Goal: Task Accomplishment & Management: Complete application form

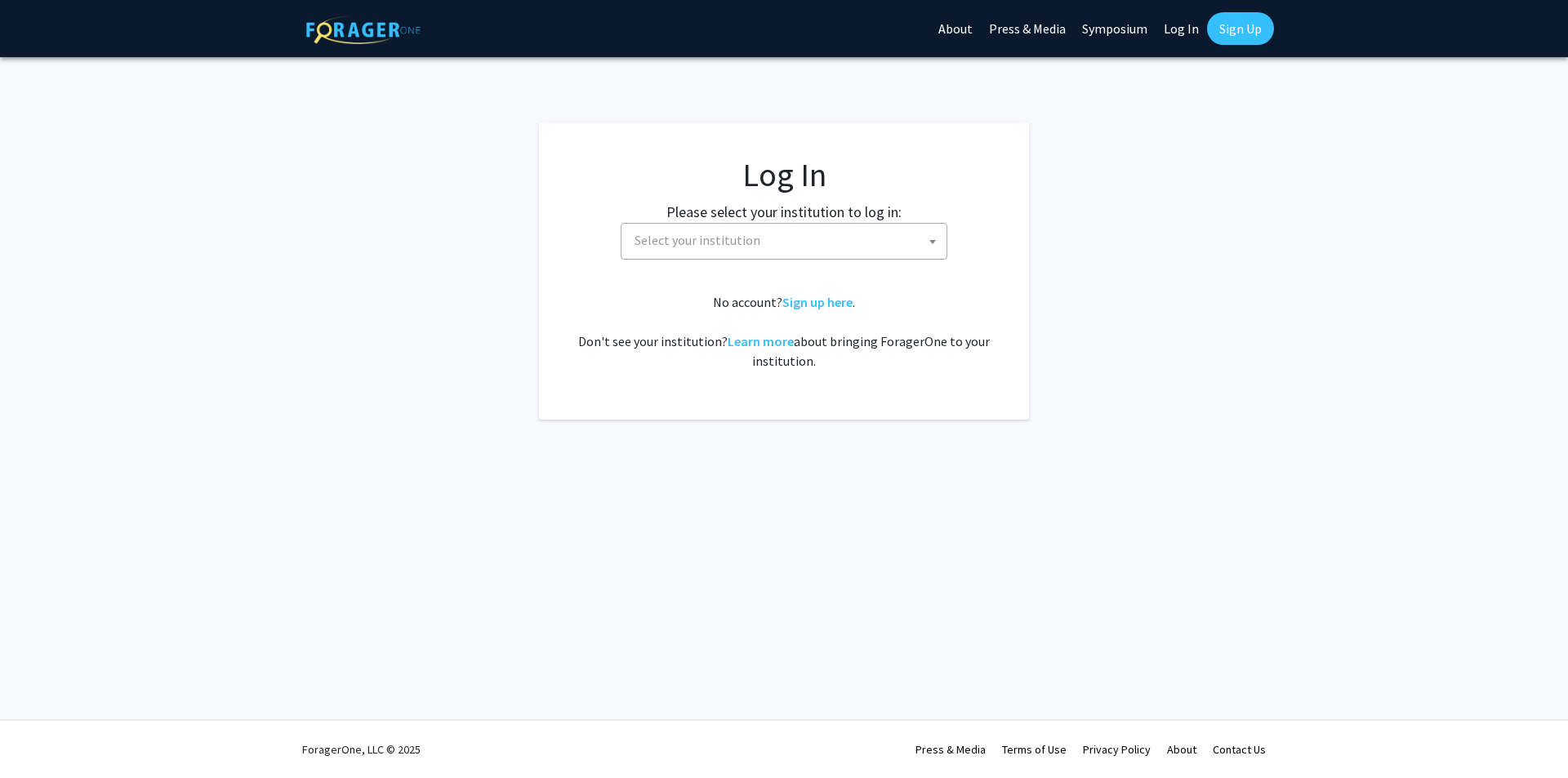
select select
click at [721, 259] on fg-card-body "Log In Please select your institution to log in: [GEOGRAPHIC_DATA] [GEOGRAPHIC_…" at bounding box center [784, 271] width 425 height 232
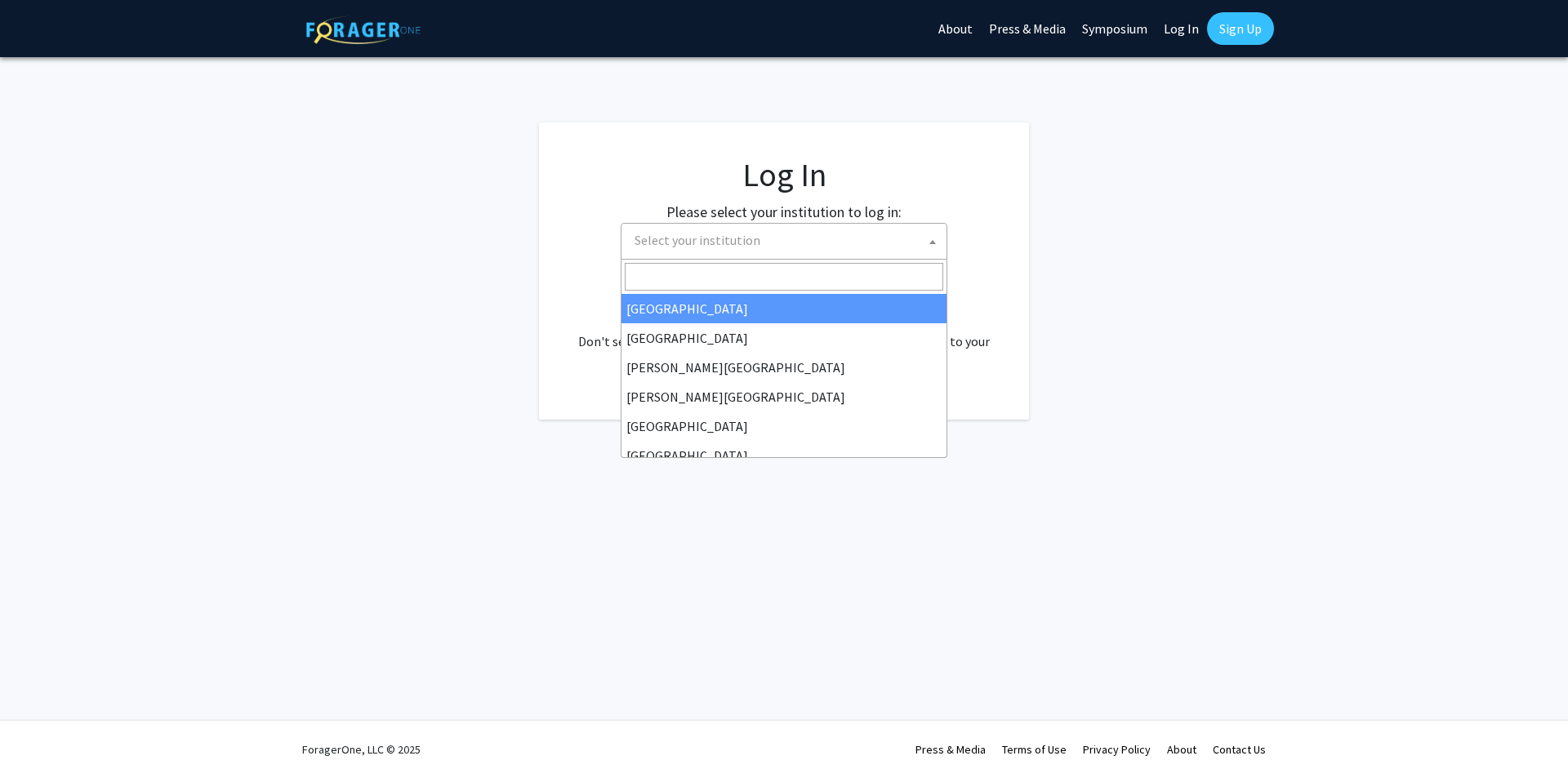
click at [703, 244] on span "Select your institution" at bounding box center [697, 240] width 126 height 16
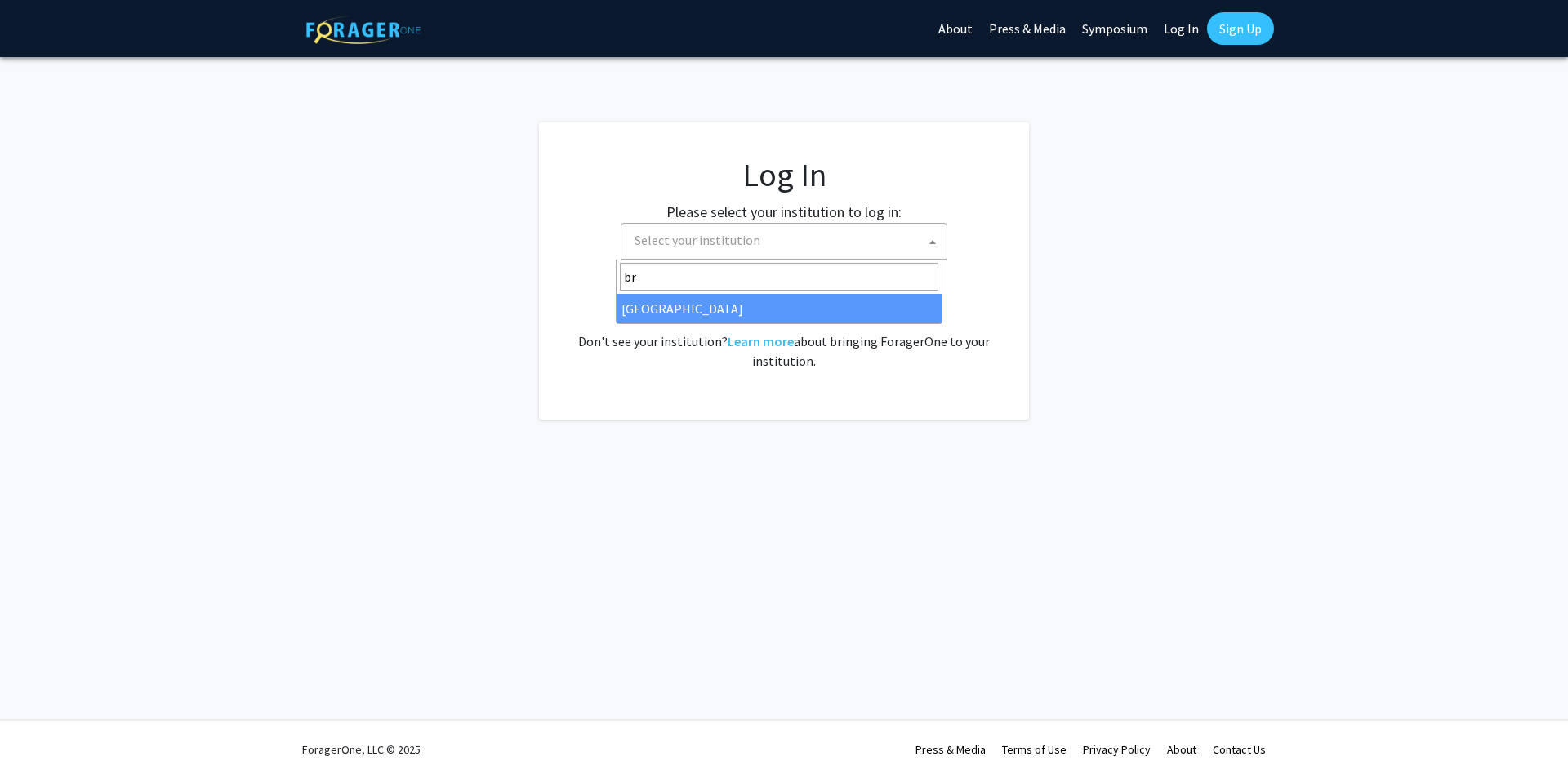
type input "b"
type input "emo"
select select "12"
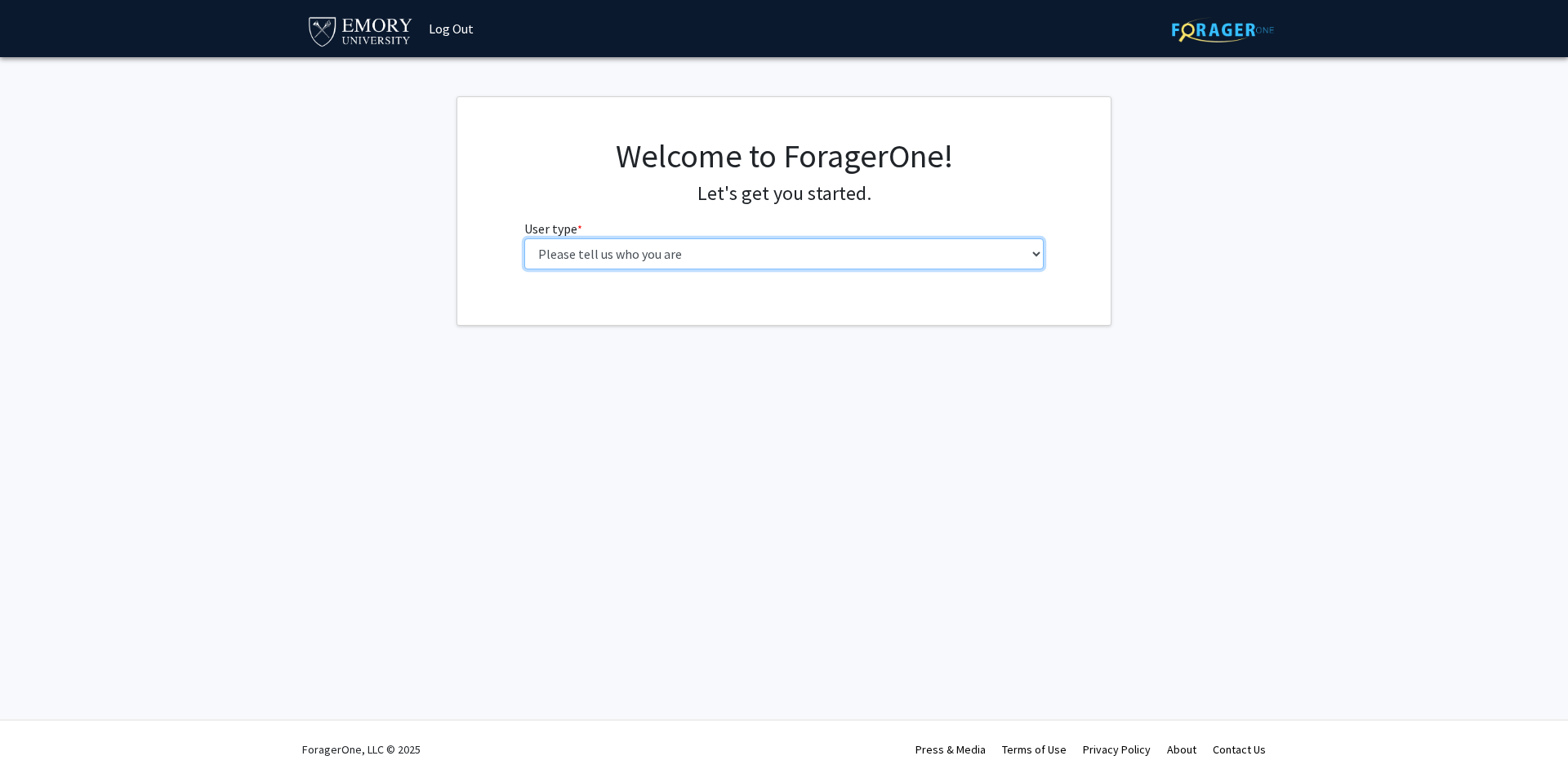
click at [966, 249] on select "Please tell us who you are Undergraduate Student Master's Student Doctoral Cand…" at bounding box center [784, 254] width 520 height 31
select select "1: undergrad"
click at [524, 239] on select "Please tell us who you are Undergraduate Student Master's Student Doctoral Cand…" at bounding box center [784, 254] width 520 height 31
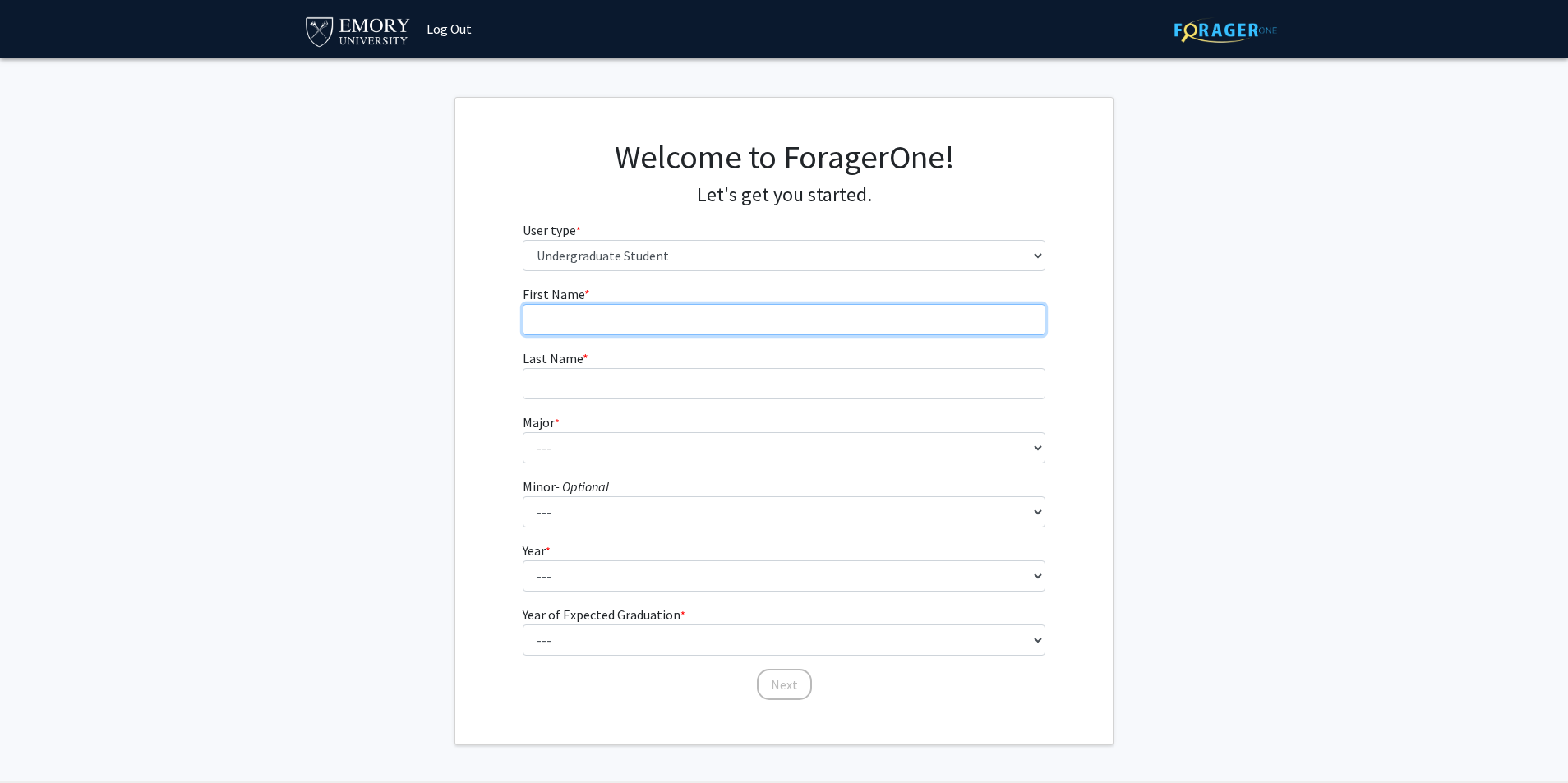
click at [927, 323] on input "First Name * required" at bounding box center [784, 320] width 523 height 31
type input "Daniel"
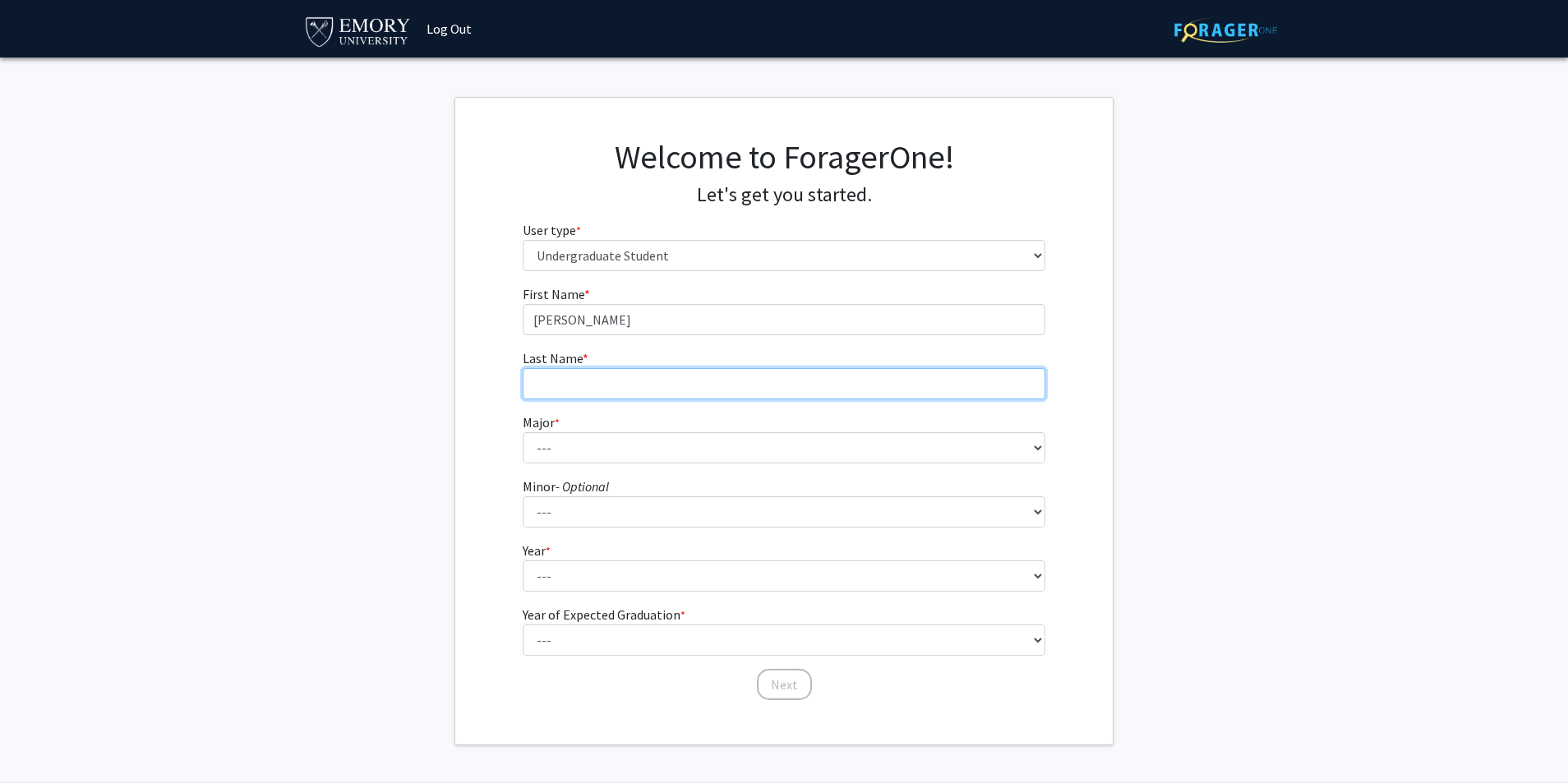
type input "Shi"
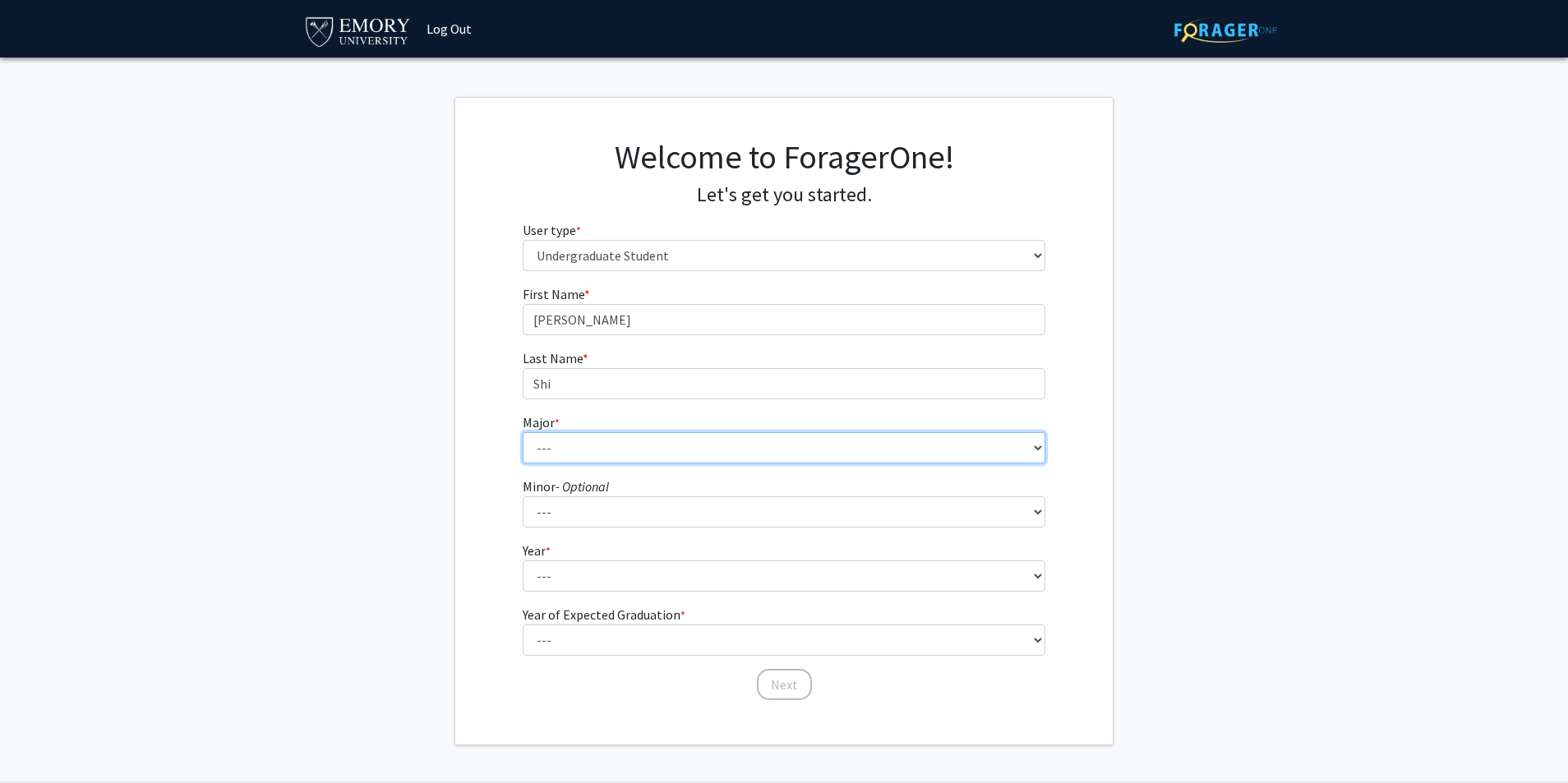
click at [657, 445] on select "--- Accounting African American Studies African Studies American Studies Analyt…" at bounding box center [784, 447] width 523 height 31
select select "56: 1016"
click at [523, 432] on select "--- Accounting African American Studies African Studies American Studies Analyt…" at bounding box center [784, 447] width 523 height 31
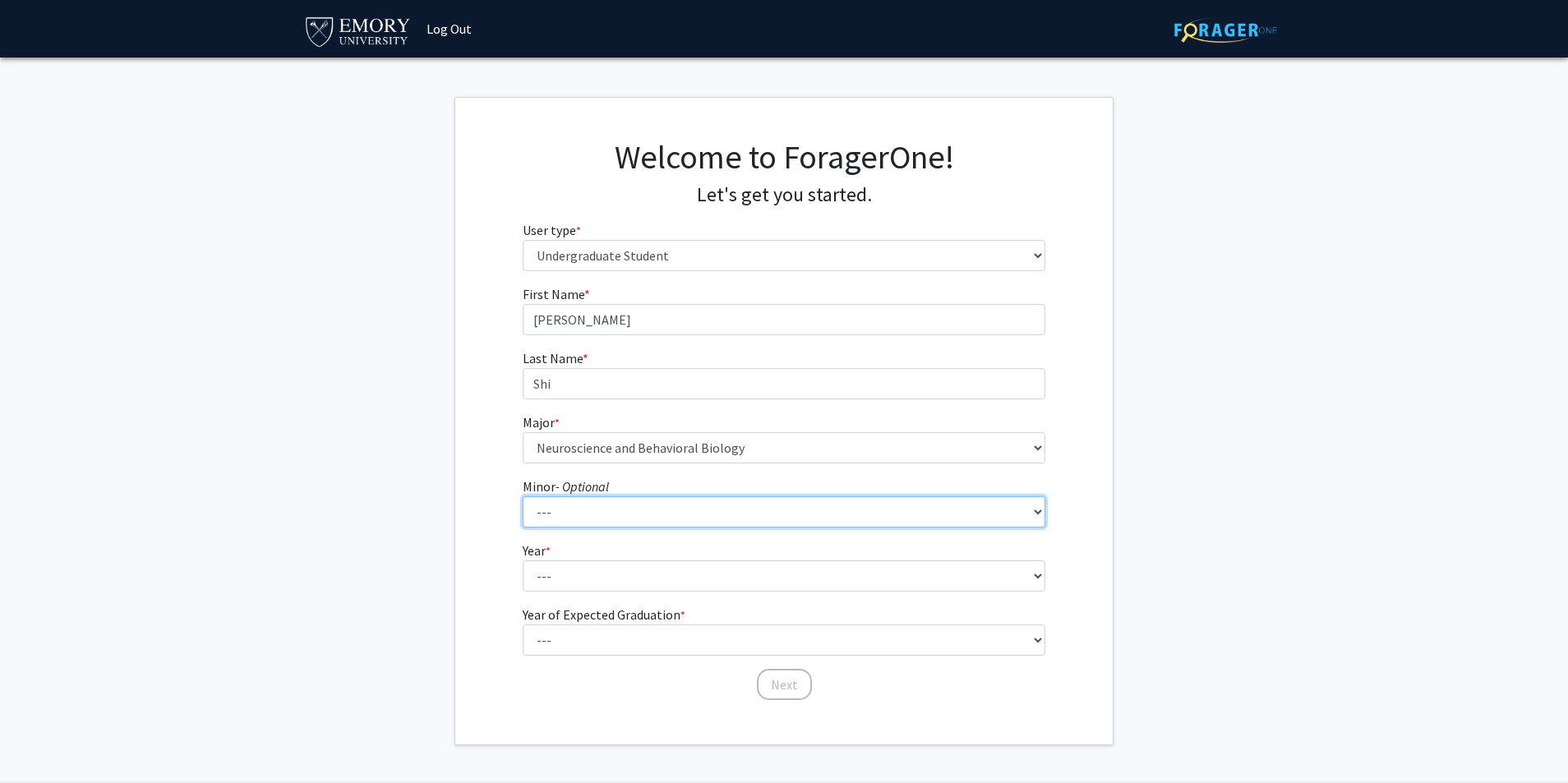
click at [617, 510] on select "--- African American Studies African Studies American Studies Ancient Mediterra…" at bounding box center [784, 512] width 523 height 31
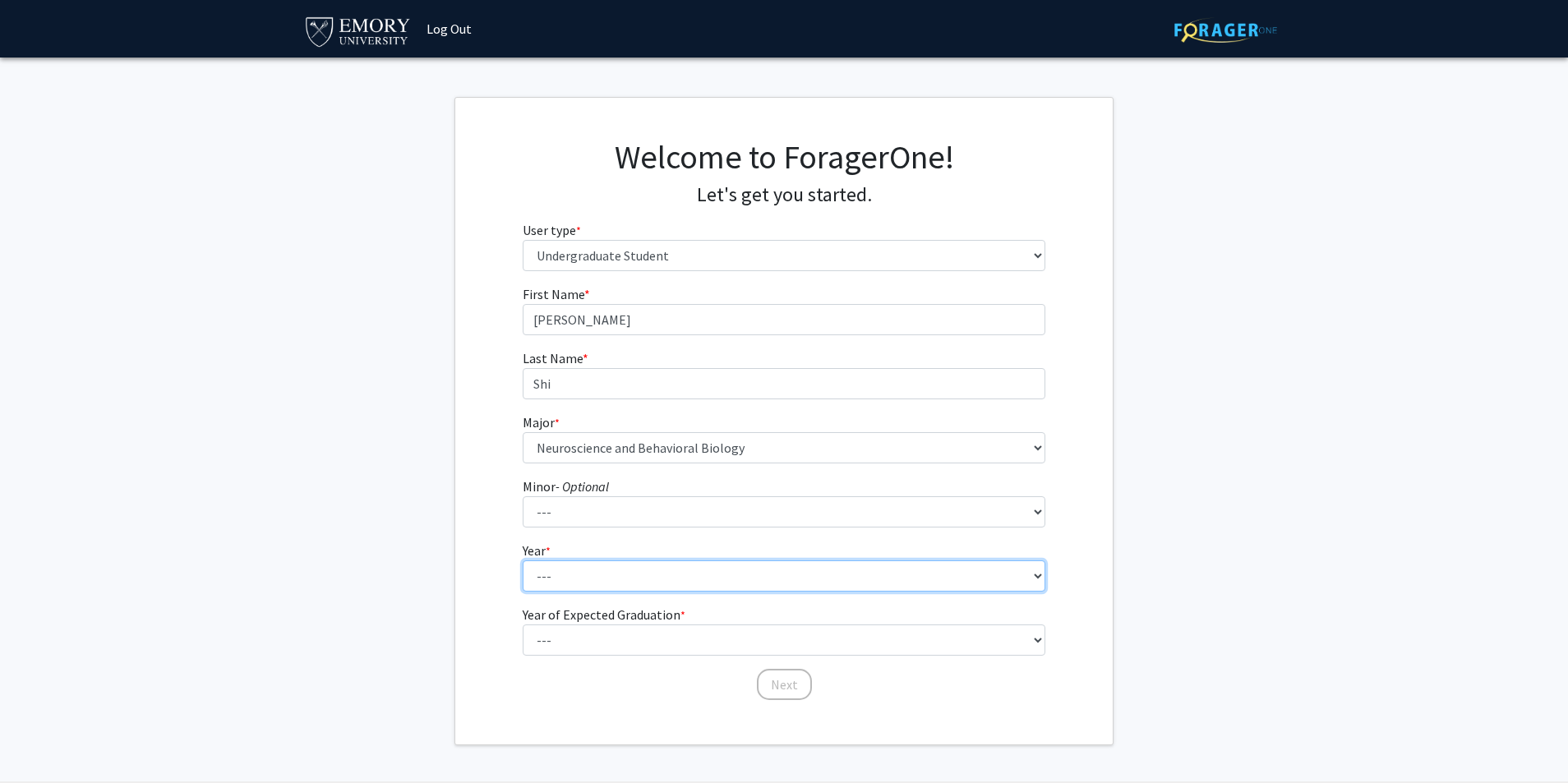
click at [592, 571] on select "--- First-year Sophomore Junior Senior Postbaccalaureate Certificate" at bounding box center [784, 576] width 523 height 31
select select "1: first-year"
click at [523, 560] on select "--- First-year Sophomore Junior Senior Postbaccalaureate Certificate" at bounding box center [784, 576] width 523 height 31
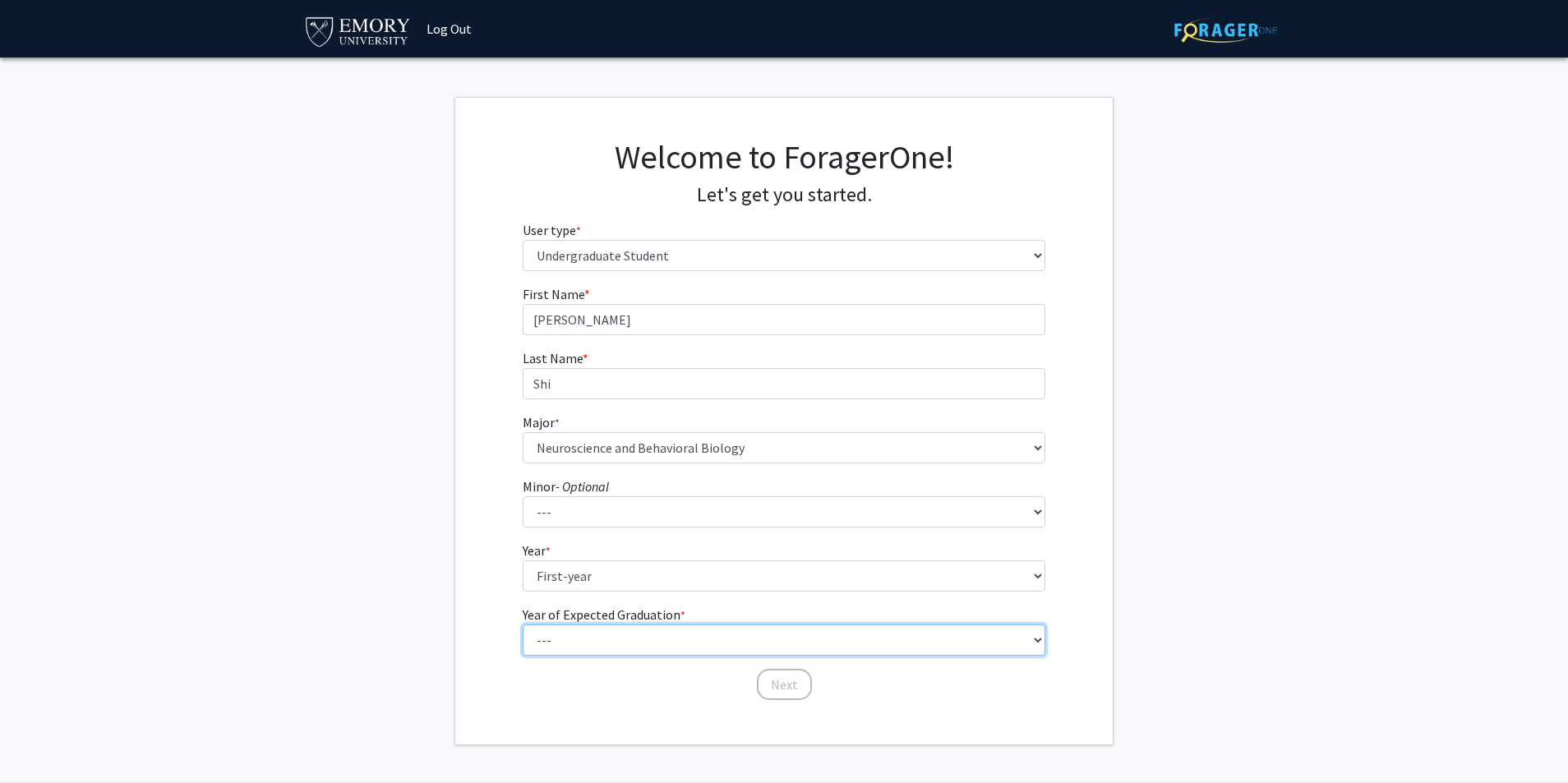
click at [606, 630] on select "--- 2025 2026 2027 2028 2029 2030 2031 2032 2033 2034" at bounding box center [784, 640] width 523 height 31
select select "5: 2029"
click at [523, 624] on select "--- 2025 2026 2027 2028 2029 2030 2031 2032 2033 2034" at bounding box center [784, 640] width 523 height 31
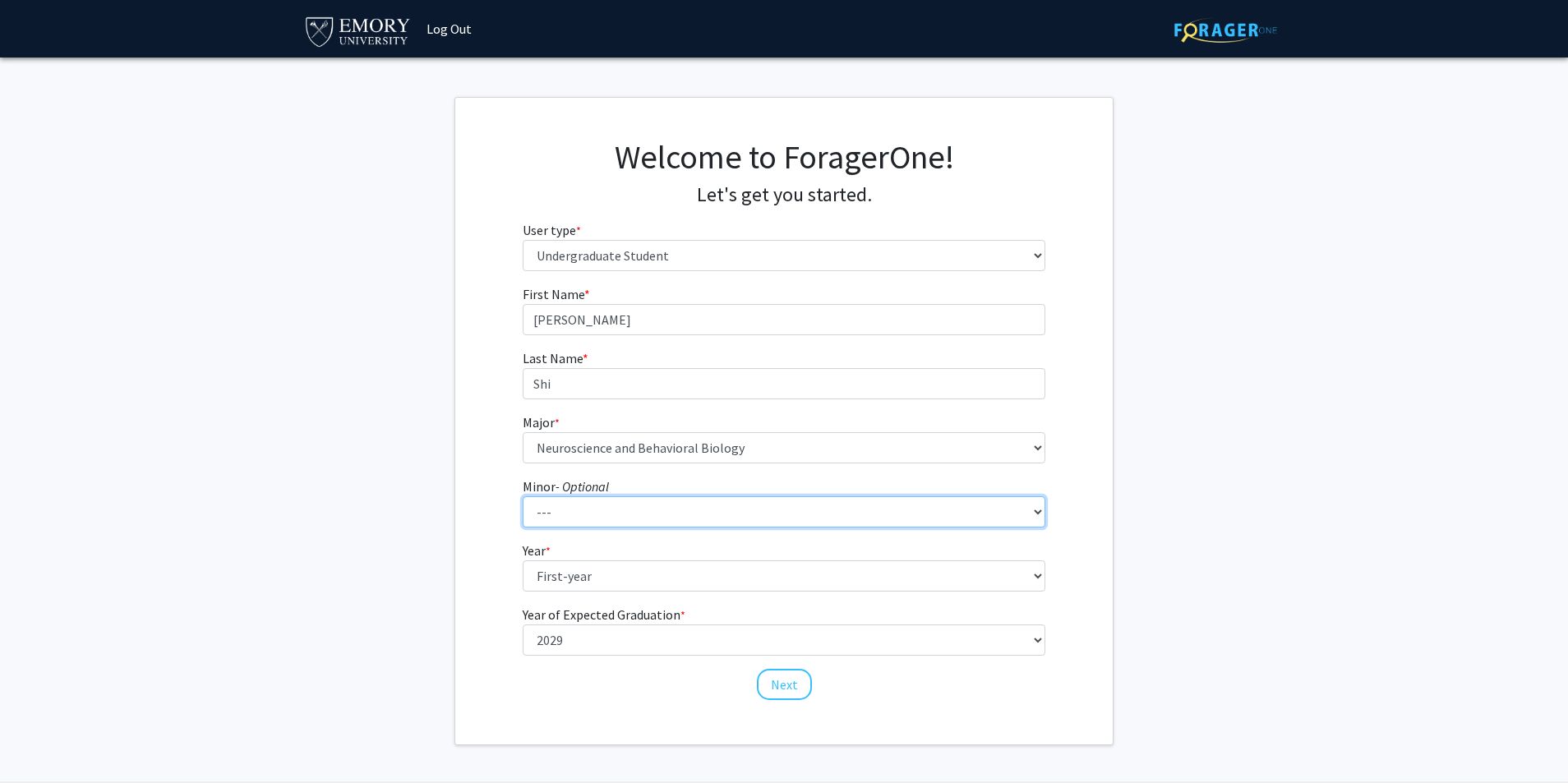
click at [755, 519] on select "--- African American Studies African Studies American Studies Ancient Mediterra…" at bounding box center [784, 512] width 523 height 31
select select "20: 747"
click at [523, 496] on select "--- African American Studies African Studies American Studies Ancient Mediterra…" at bounding box center [784, 512] width 523 height 31
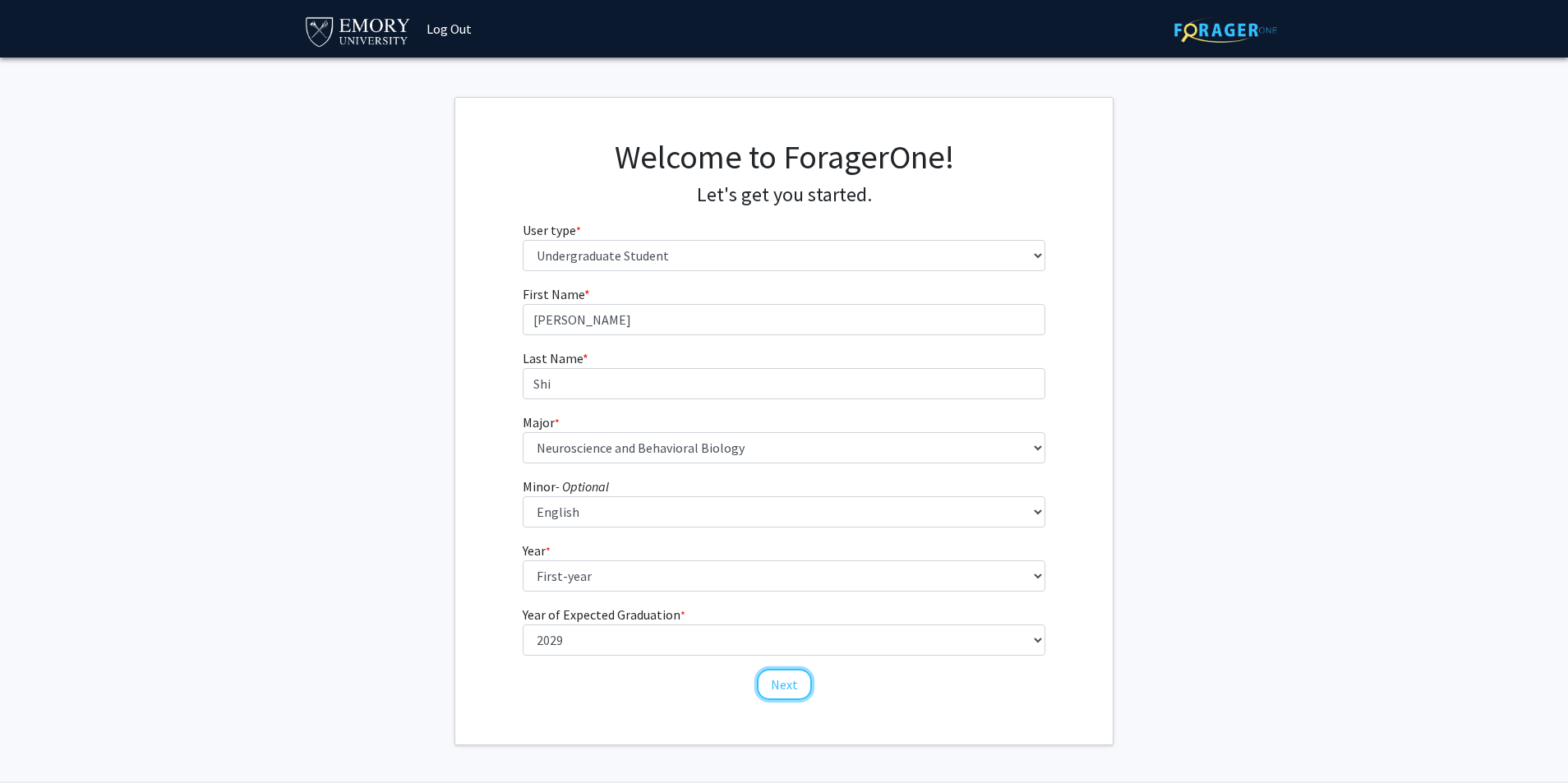
click at [784, 680] on button "Next" at bounding box center [784, 684] width 55 height 31
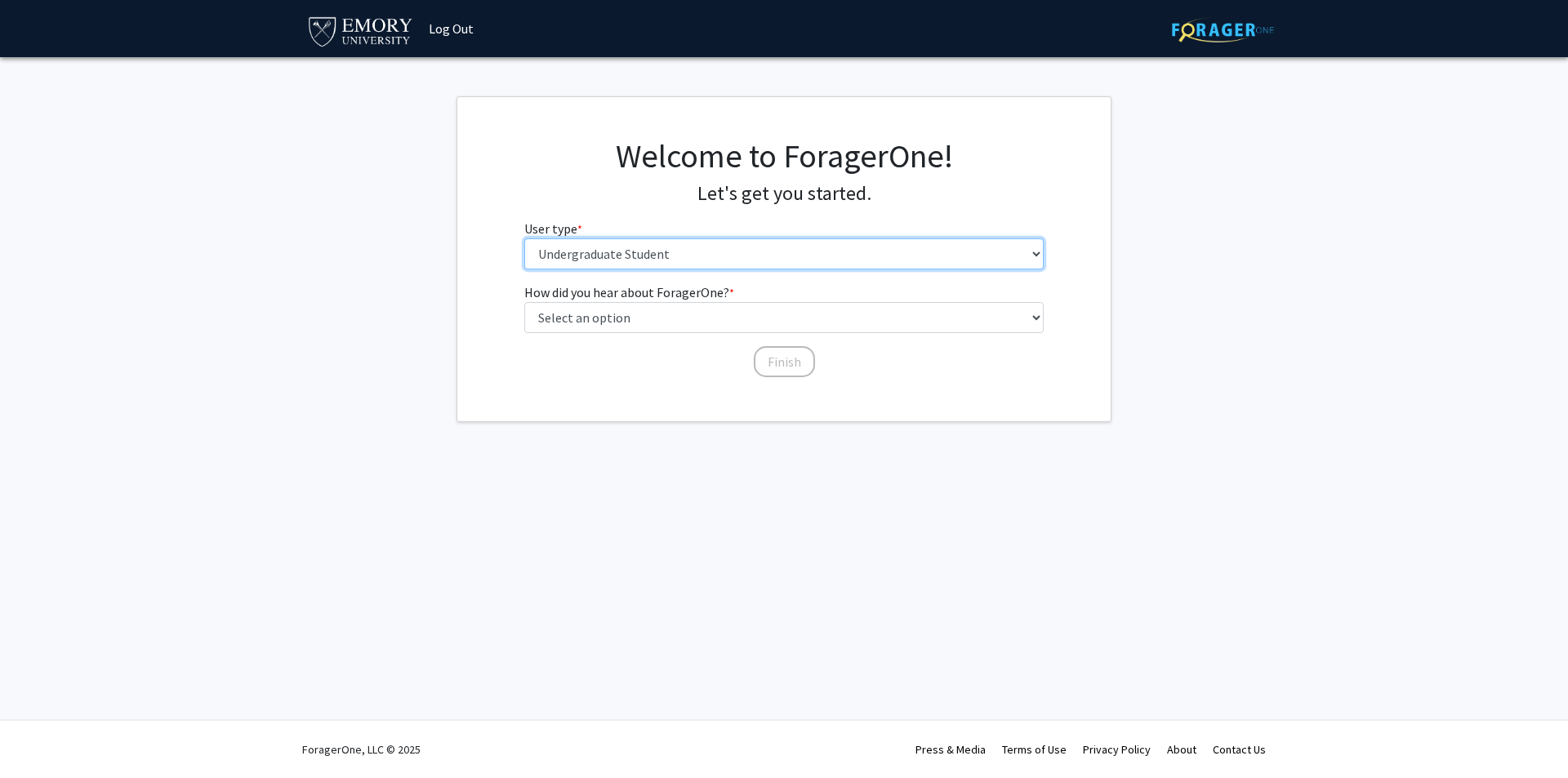
click at [898, 258] on select "Please tell us who you are Undergraduate Student Master's Student Doctoral Cand…" at bounding box center [784, 254] width 520 height 31
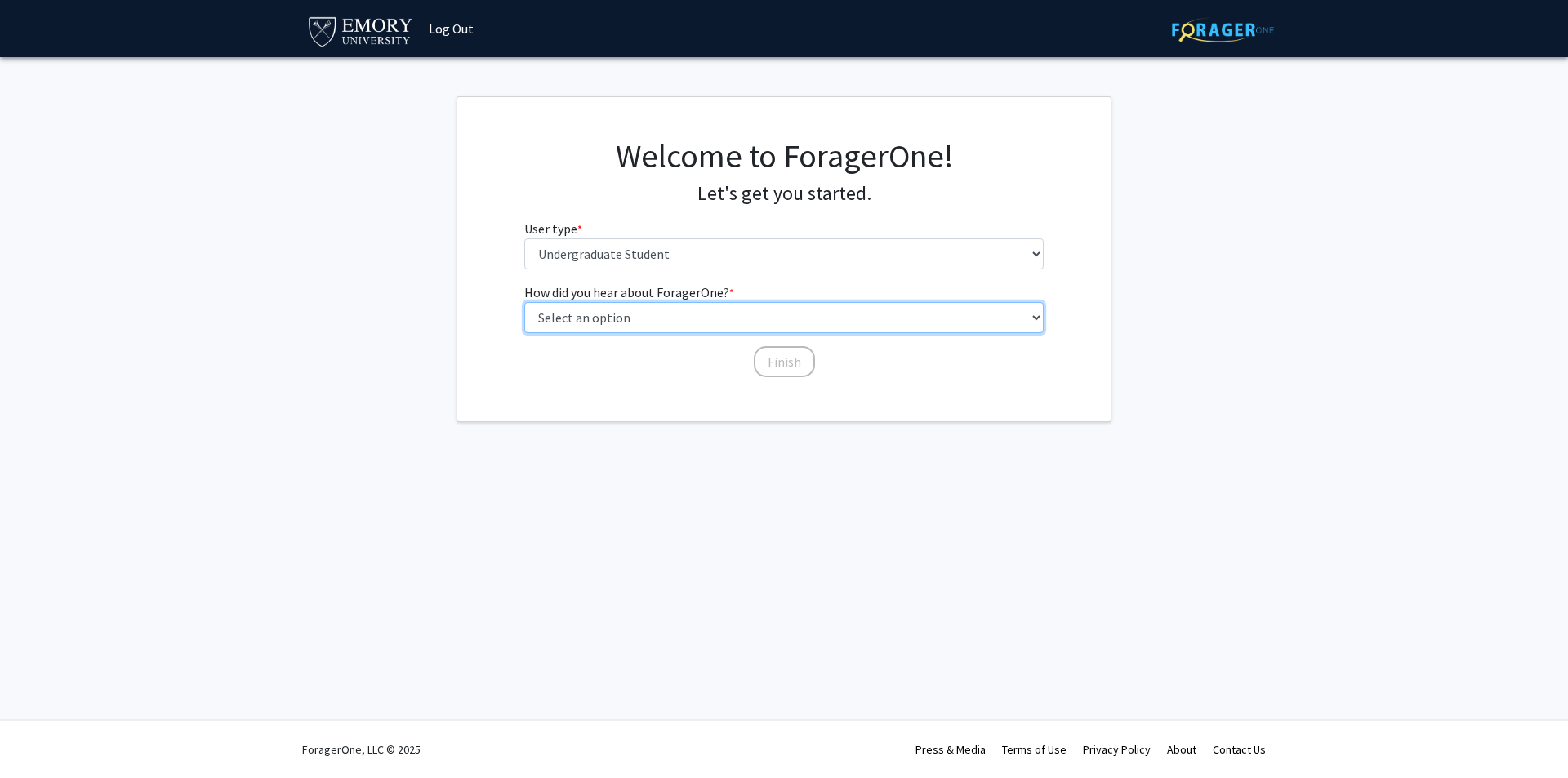
click at [841, 315] on select "Select an option Peer/student recommendation Faculty/staff recommendation Unive…" at bounding box center [784, 318] width 520 height 31
select select "3: university_website"
click at [524, 302] on select "Select an option Peer/student recommendation Faculty/staff recommendation Unive…" at bounding box center [784, 318] width 520 height 31
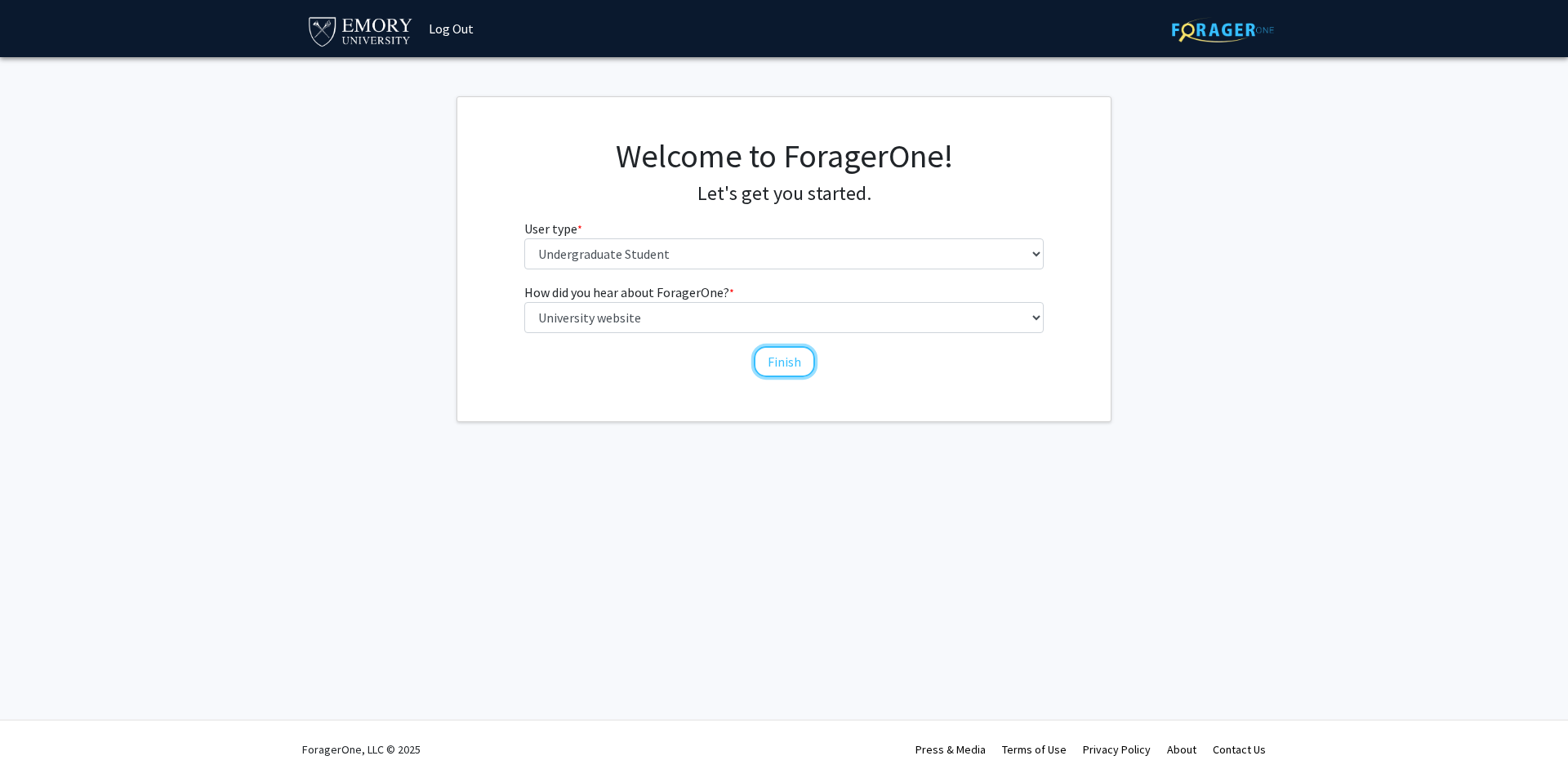
click at [784, 354] on button "Finish" at bounding box center [784, 362] width 61 height 31
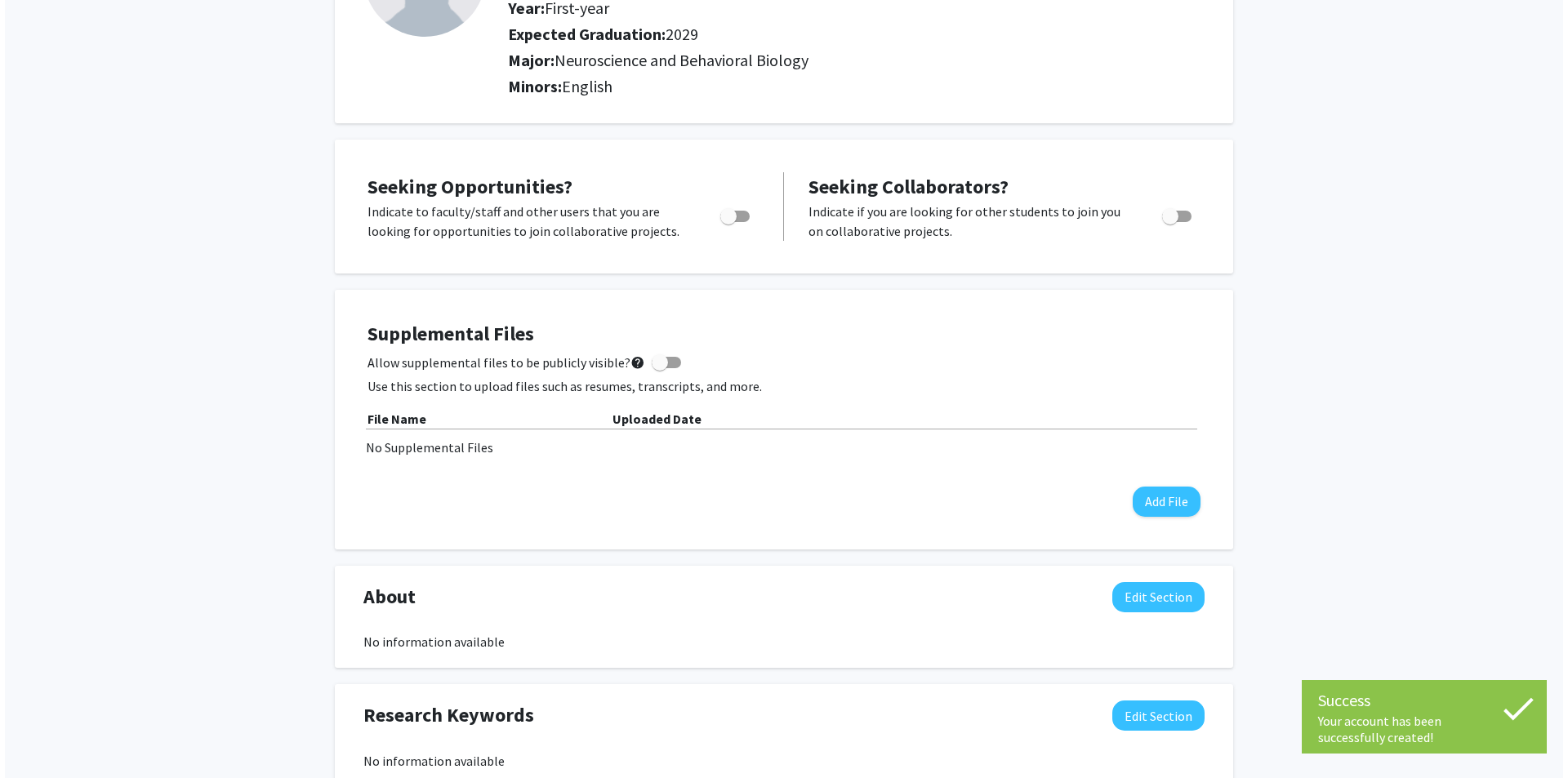
scroll to position [194, 0]
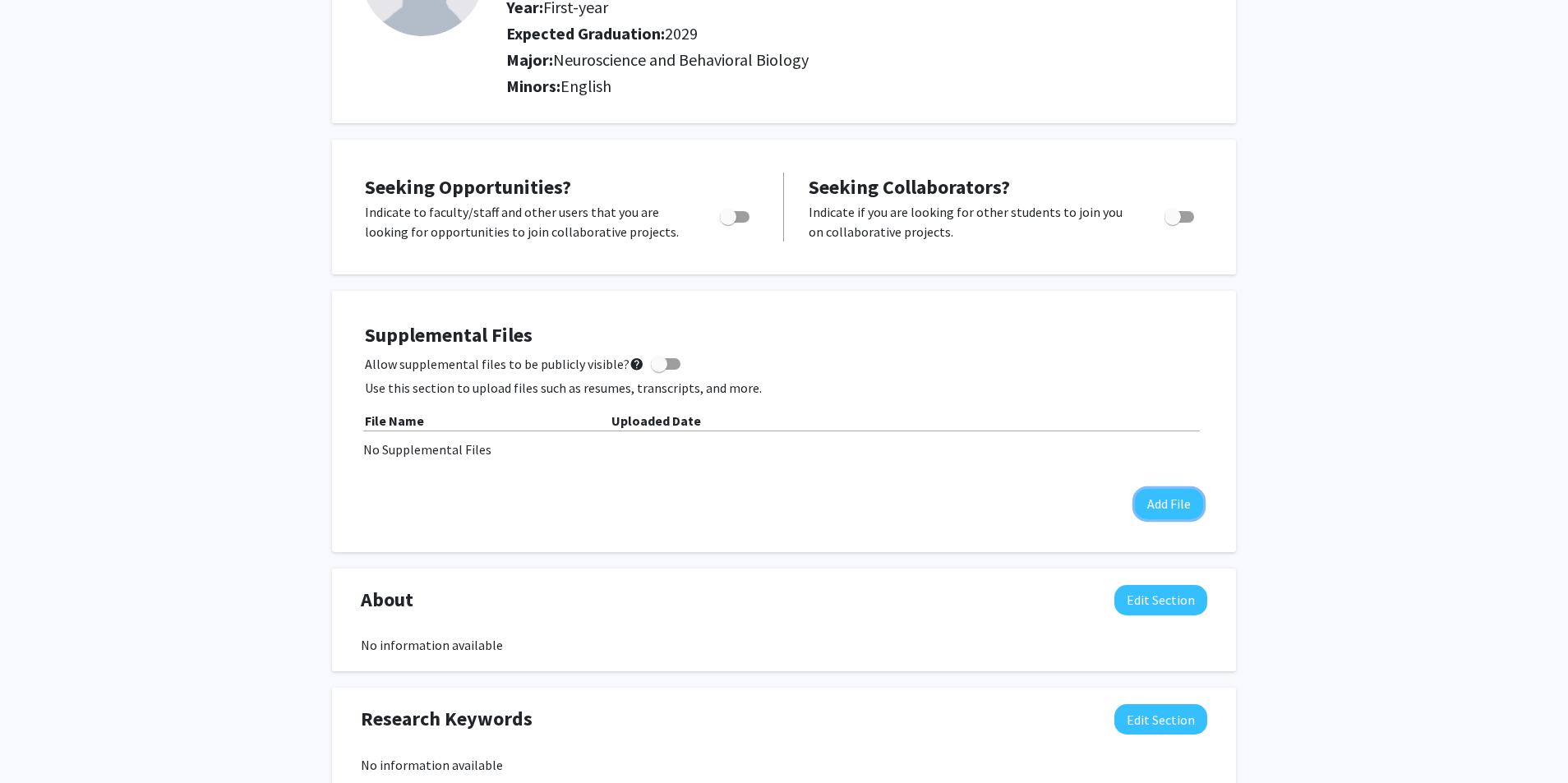
click at [1147, 492] on button "Add File" at bounding box center [1168, 504] width 69 height 30
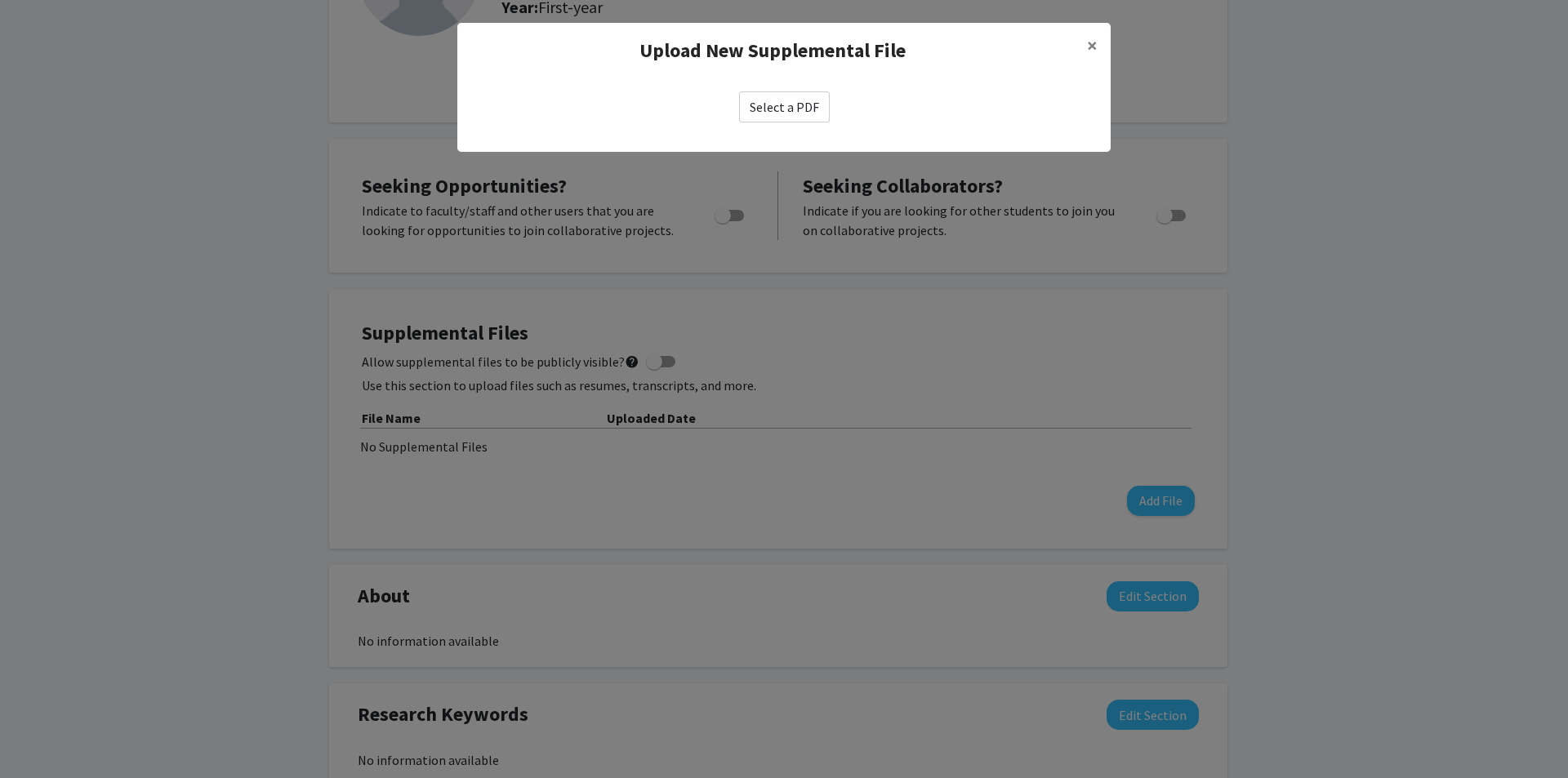
click at [762, 104] on label "Select a PDF" at bounding box center [784, 107] width 91 height 31
click at [0, 0] on input "Select a PDF" at bounding box center [0, 0] width 0 height 0
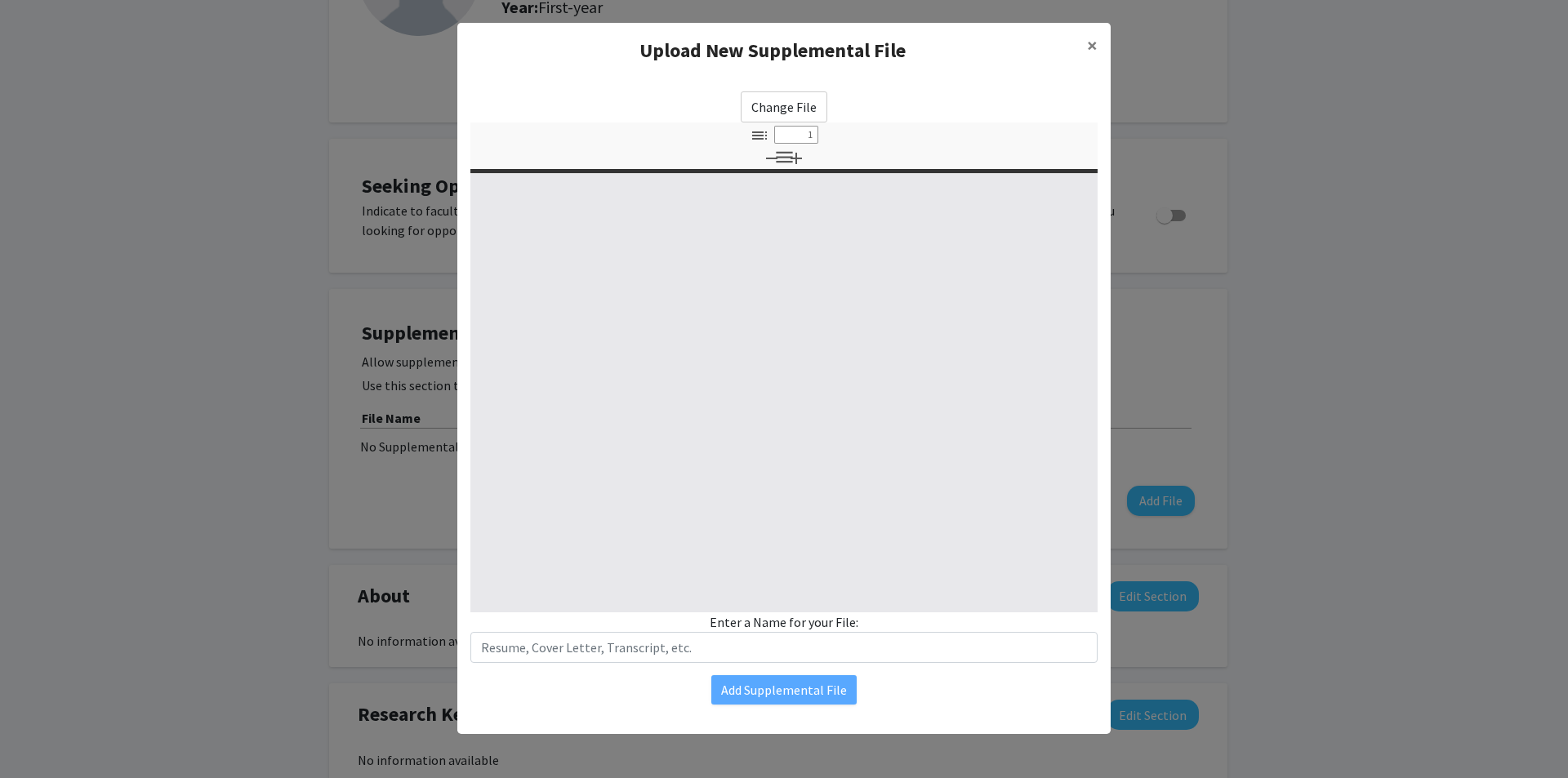
select select "custom"
type input "0"
select select "custom"
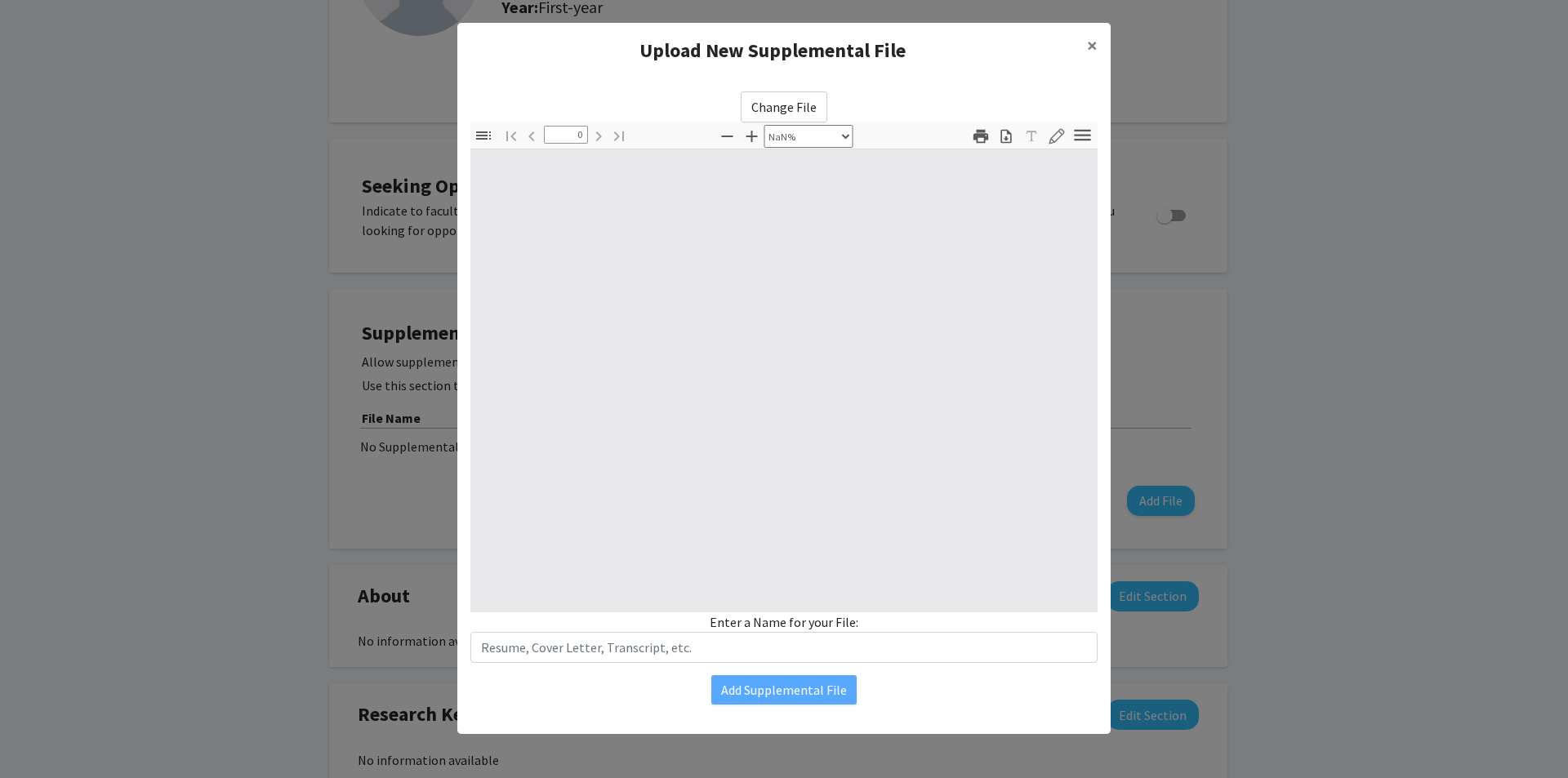
type input "1"
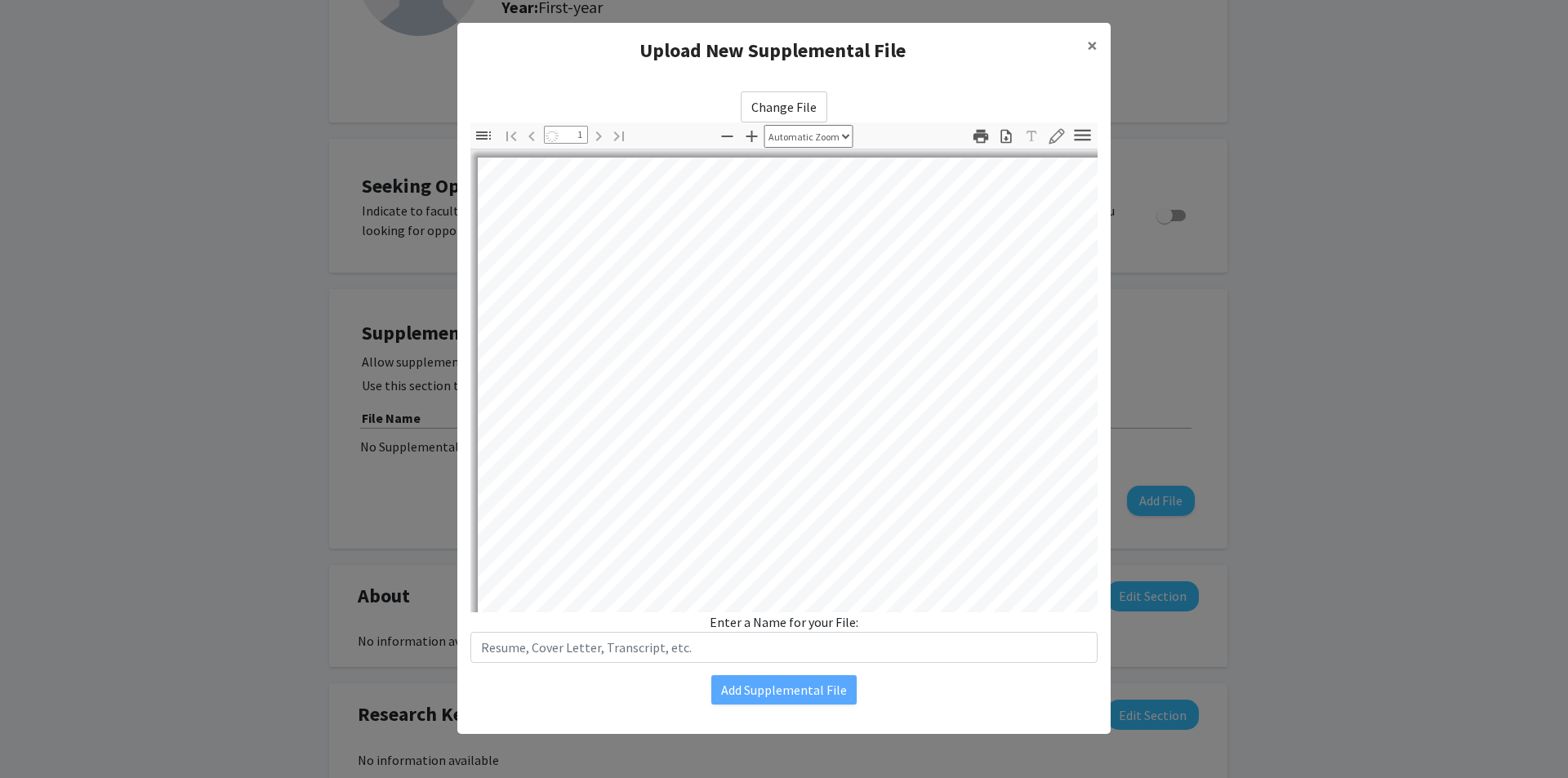
select select "auto"
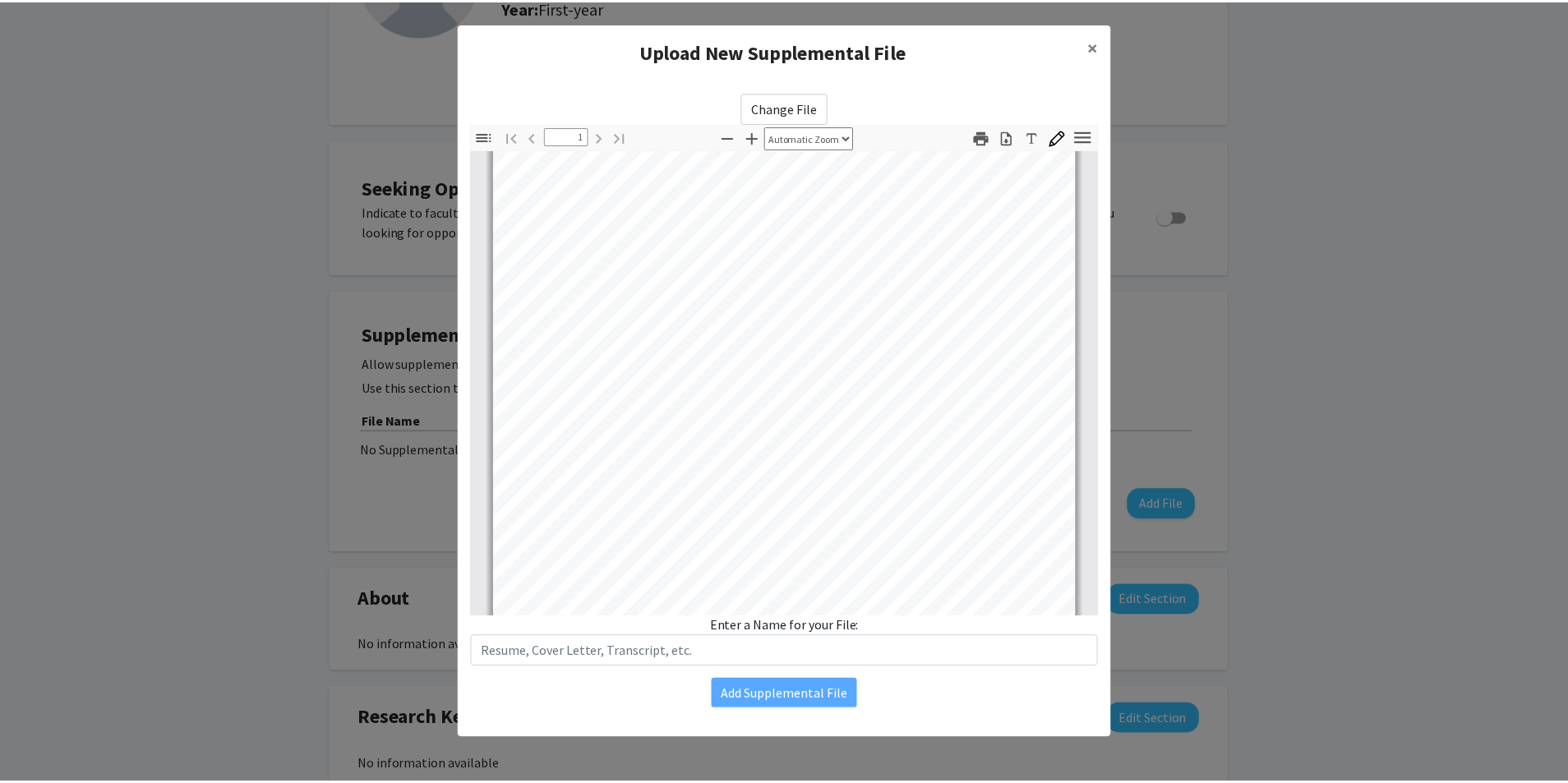
scroll to position [308, 0]
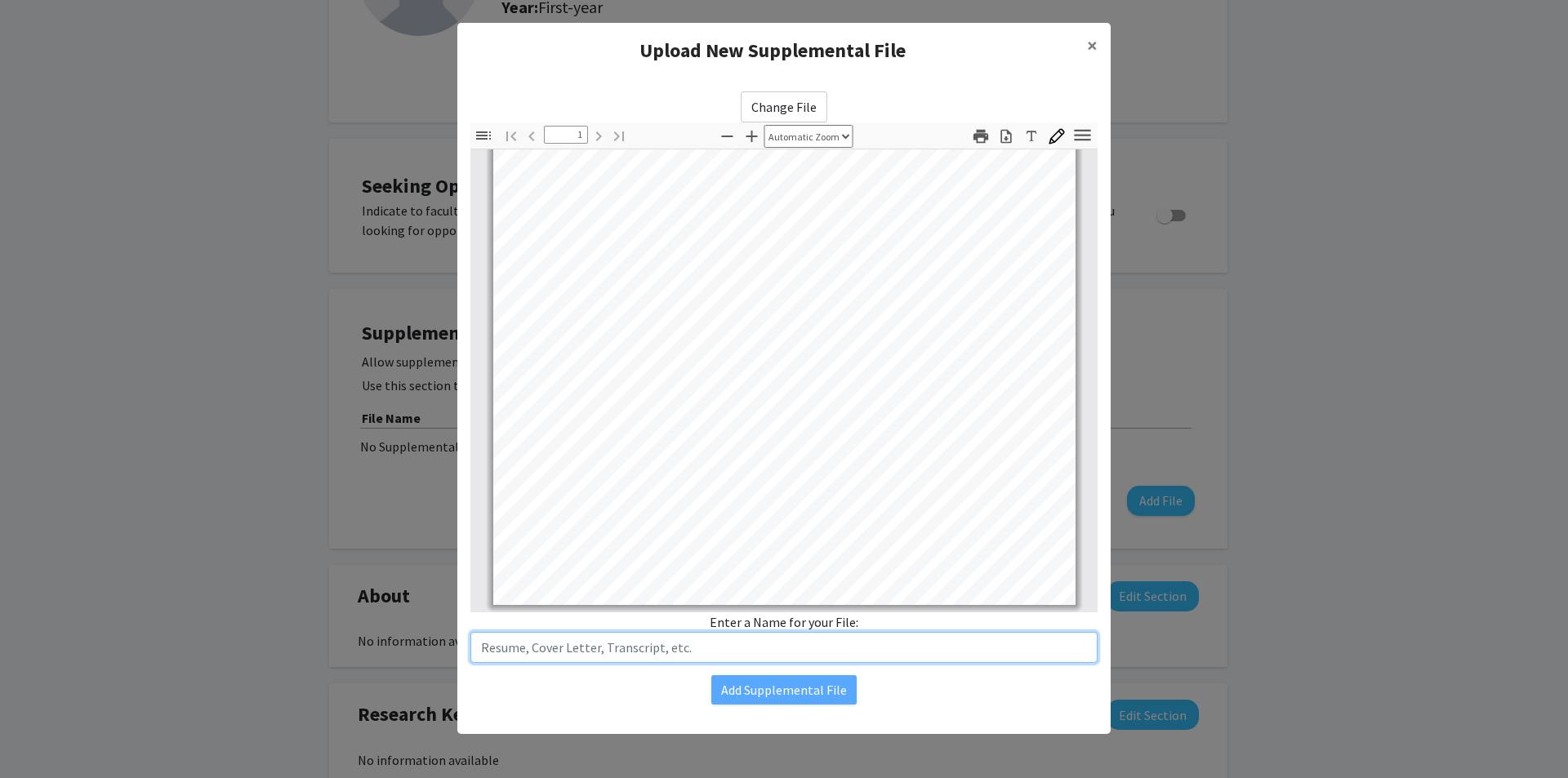
click at [842, 638] on input "text" at bounding box center [784, 647] width 628 height 31
type input "Resume"
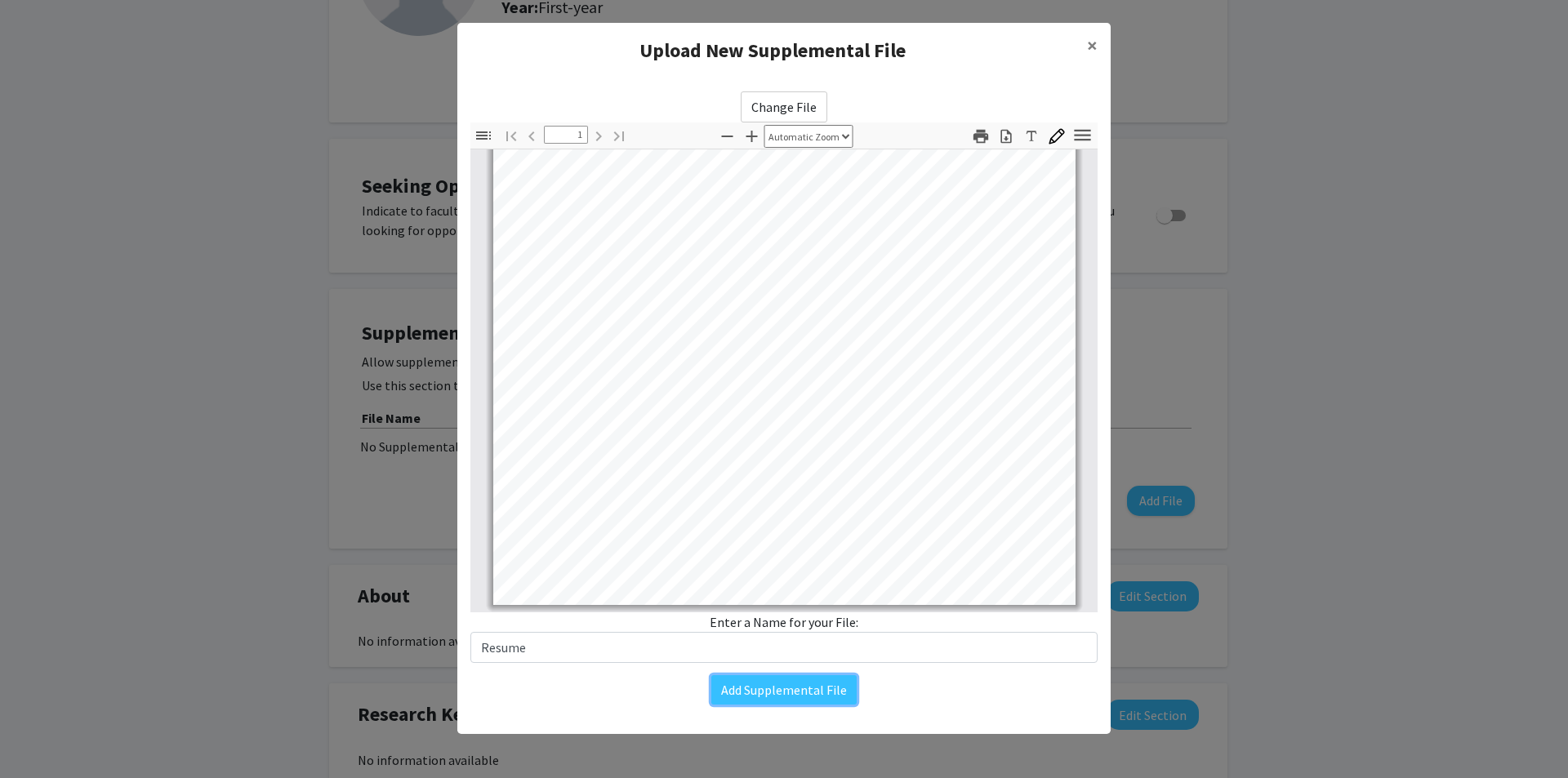
click at [805, 688] on button "Add Supplemental File" at bounding box center [784, 689] width 146 height 29
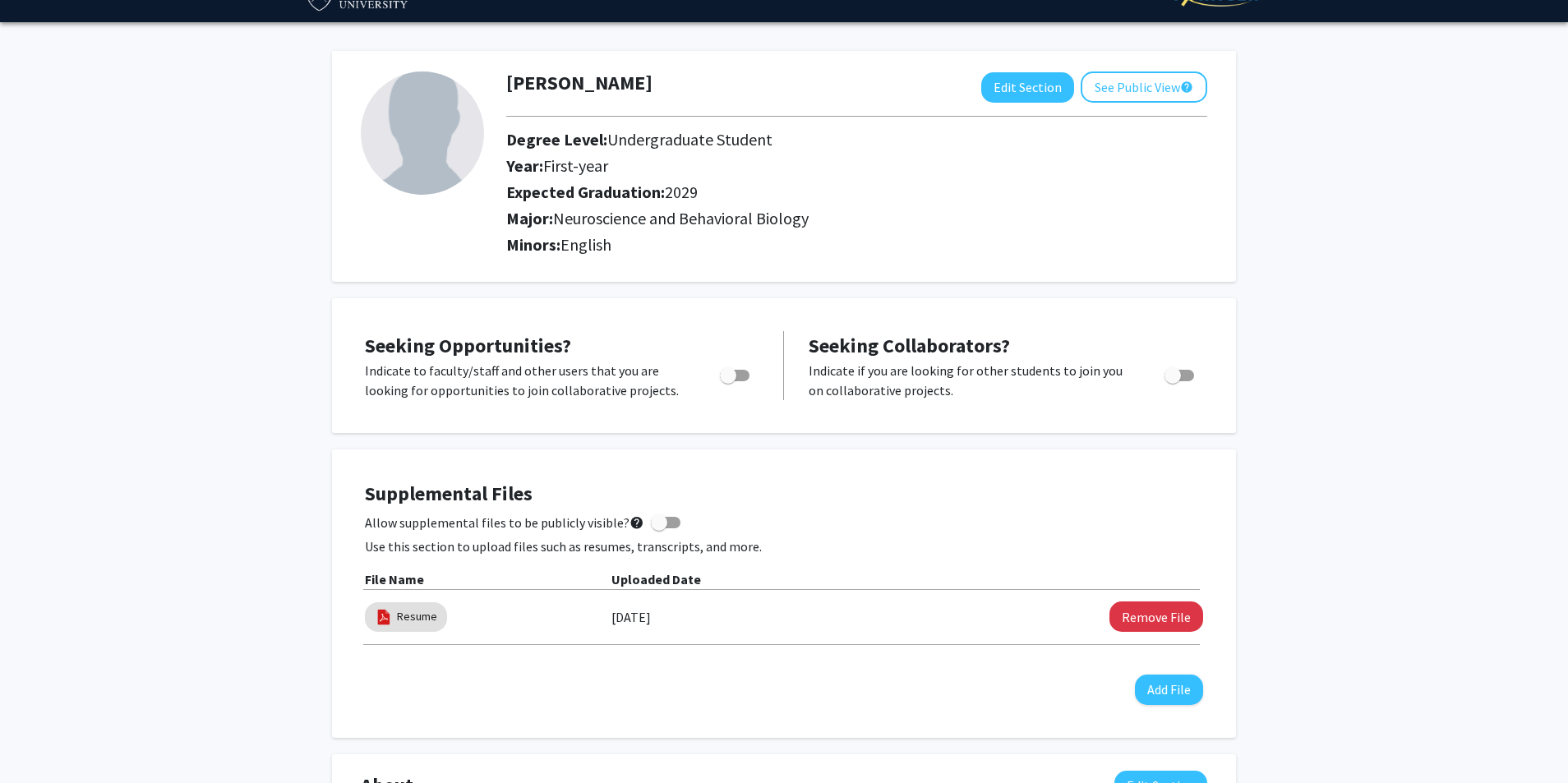
scroll to position [0, 0]
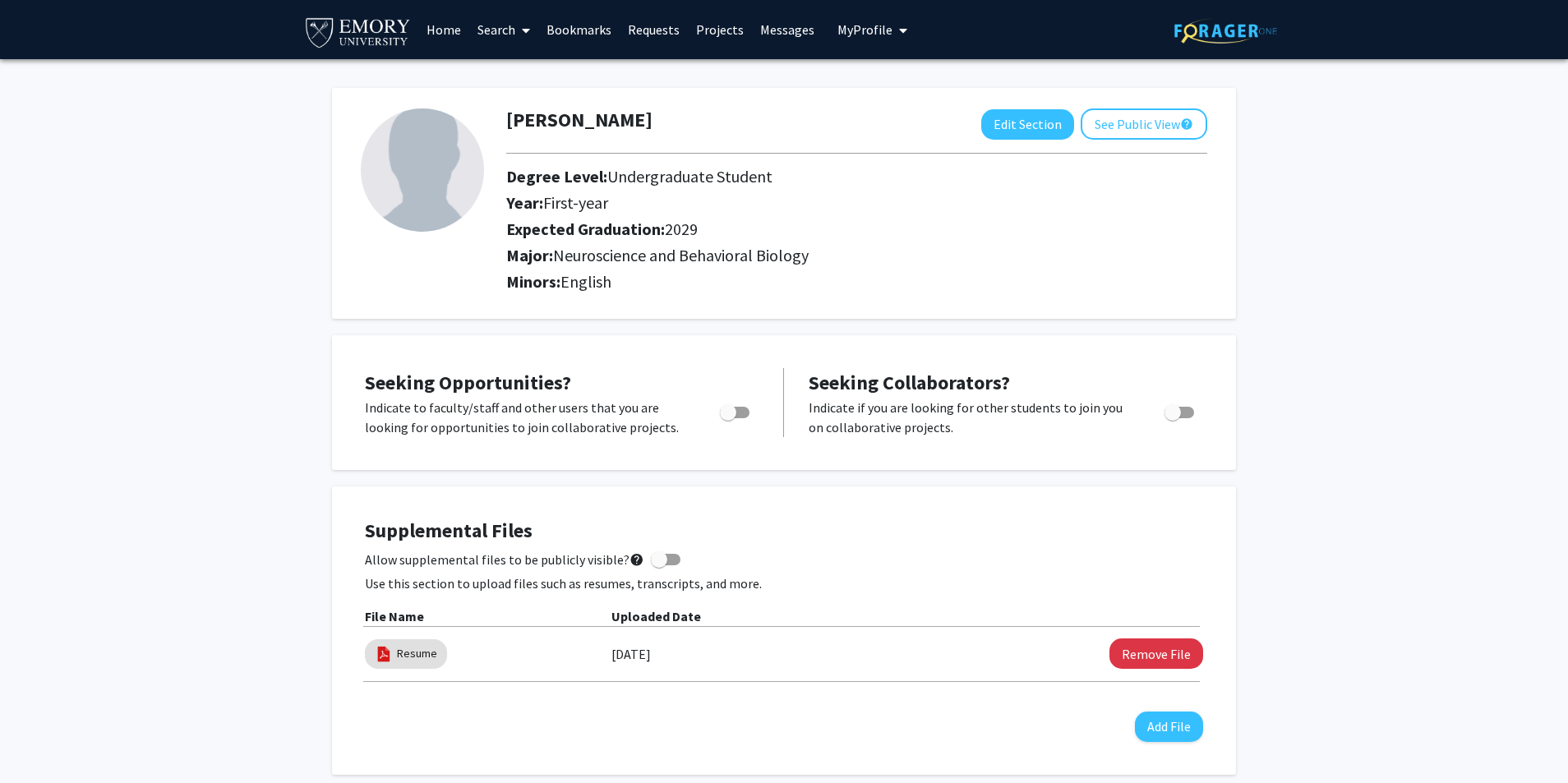
click at [495, 36] on link "Search" at bounding box center [504, 29] width 69 height 57
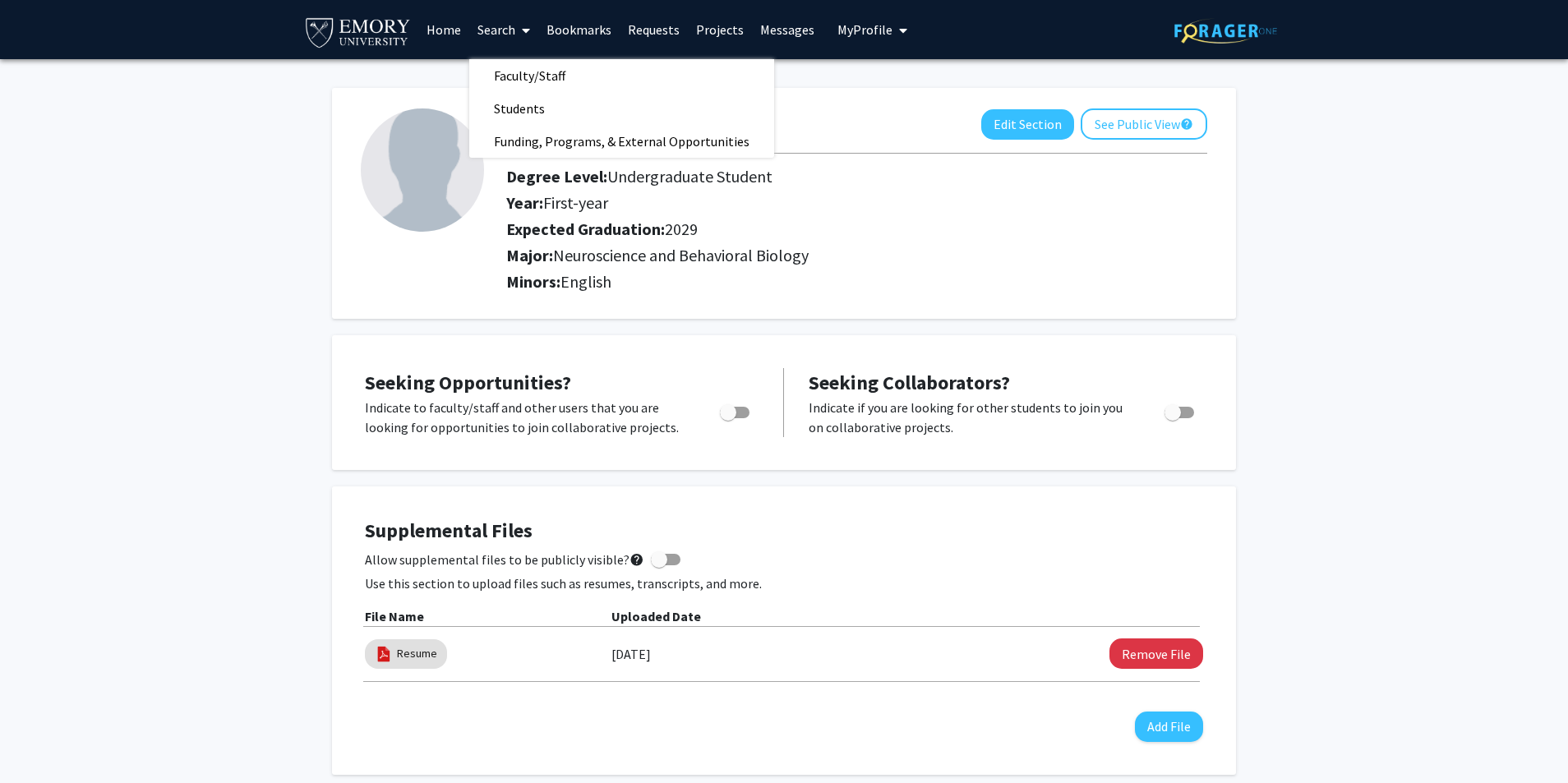
click at [543, 75] on span "Faculty/Staff" at bounding box center [529, 75] width 121 height 33
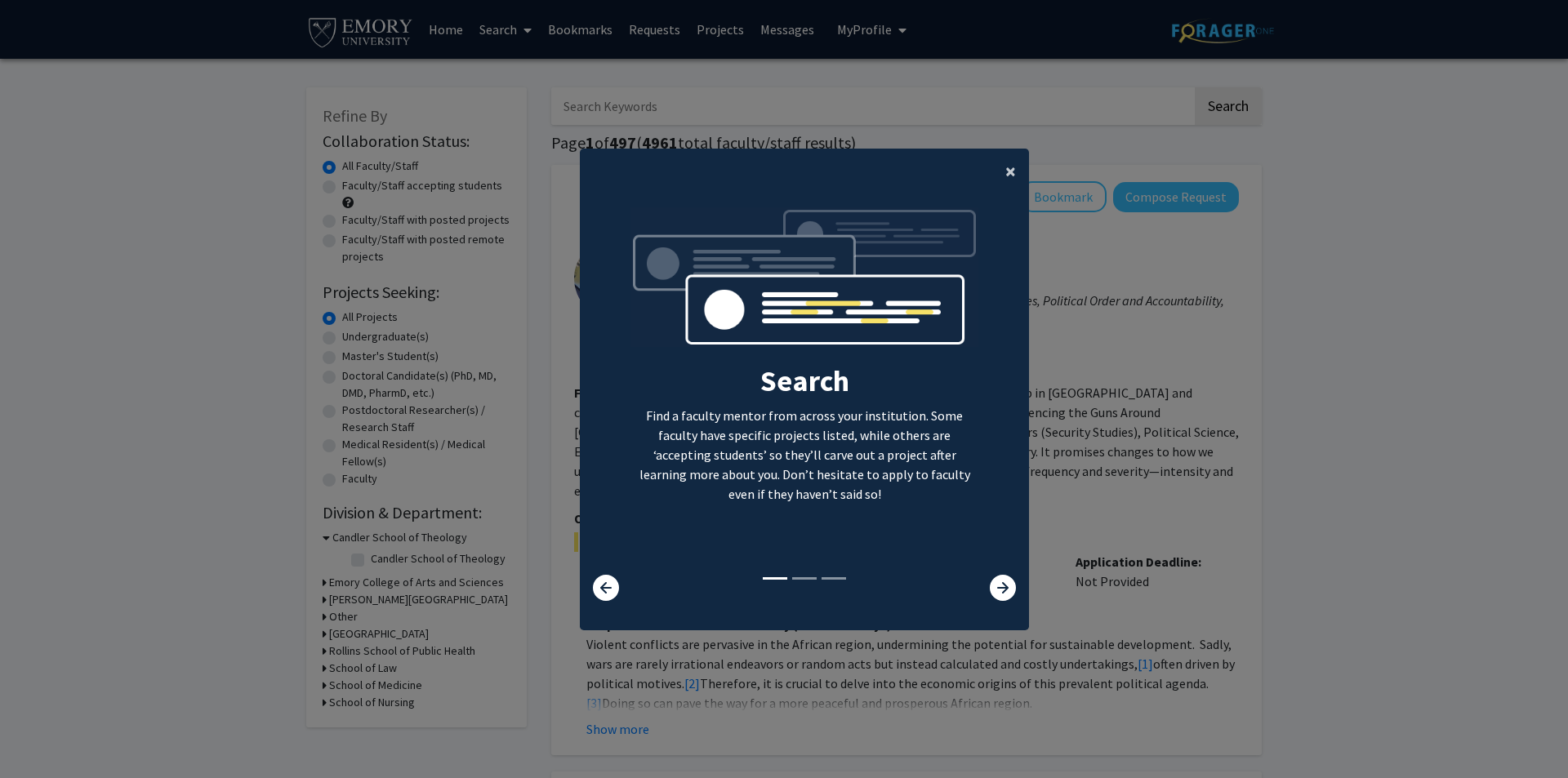
click at [1010, 169] on button "×" at bounding box center [1010, 171] width 37 height 46
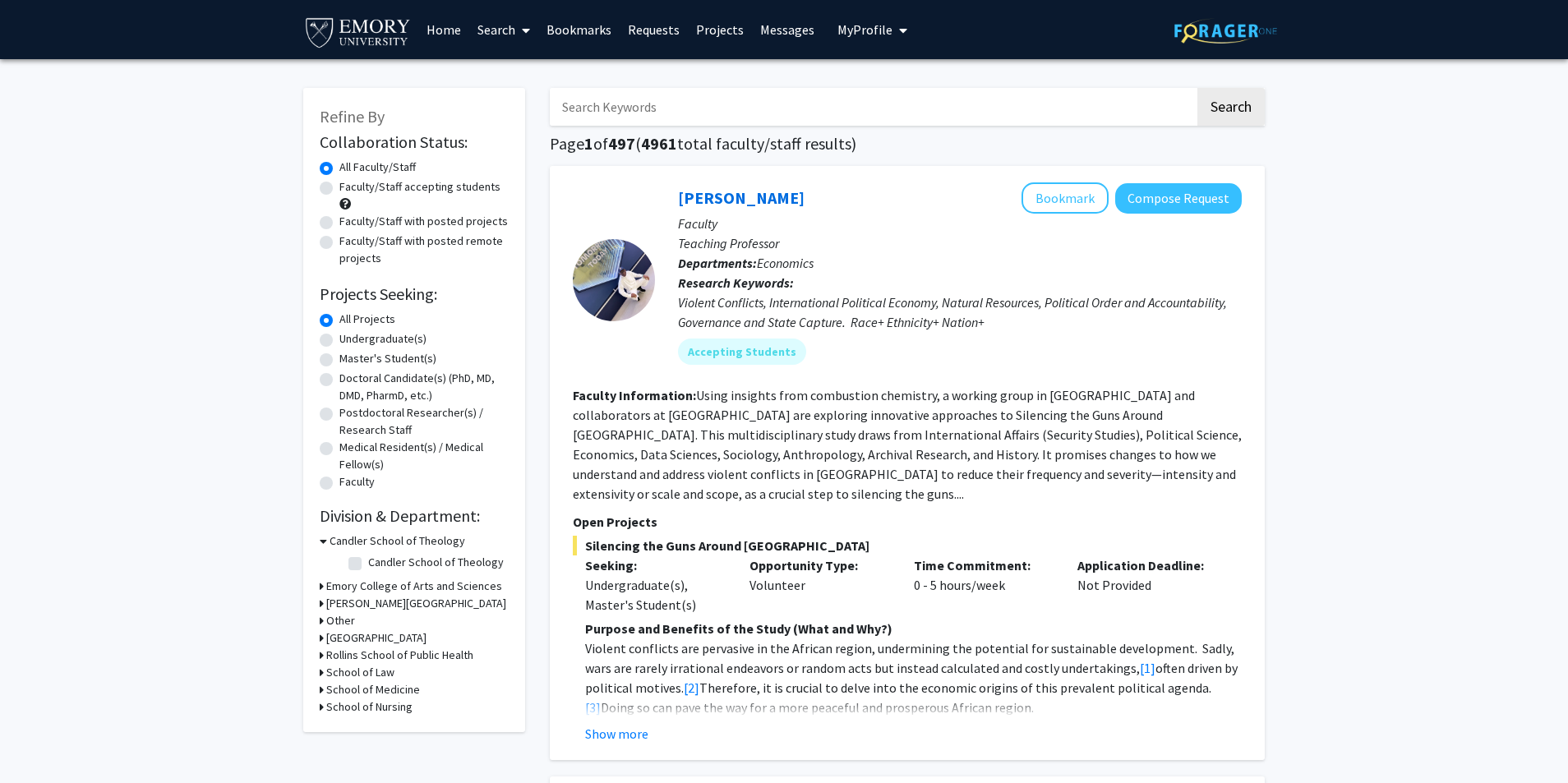
click at [339, 334] on label "Undergraduate(s)" at bounding box center [382, 339] width 87 height 17
click at [339, 334] on input "Undergraduate(s)" at bounding box center [344, 336] width 10 height 10
radio input "true"
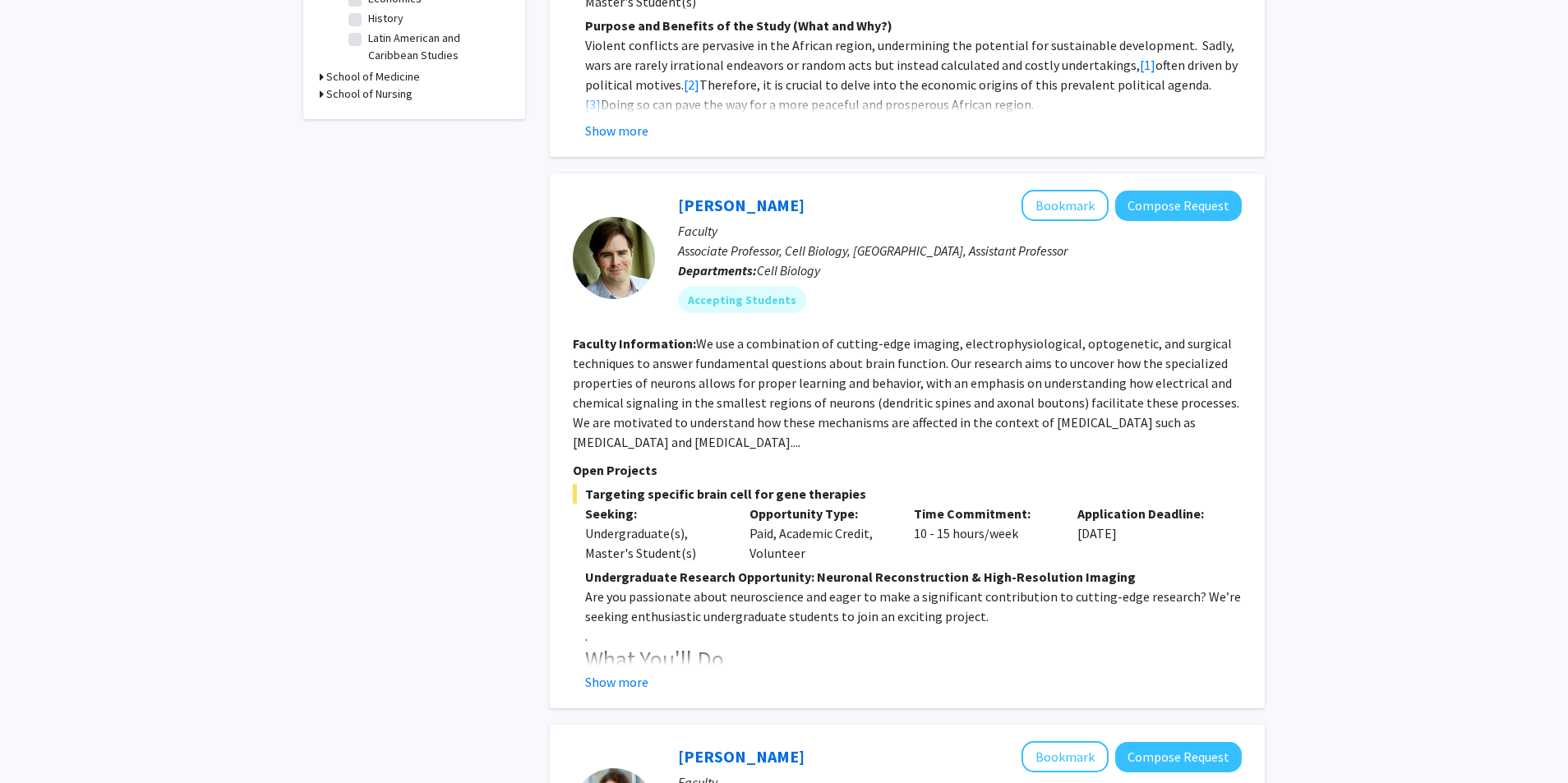
scroll to position [628, 0]
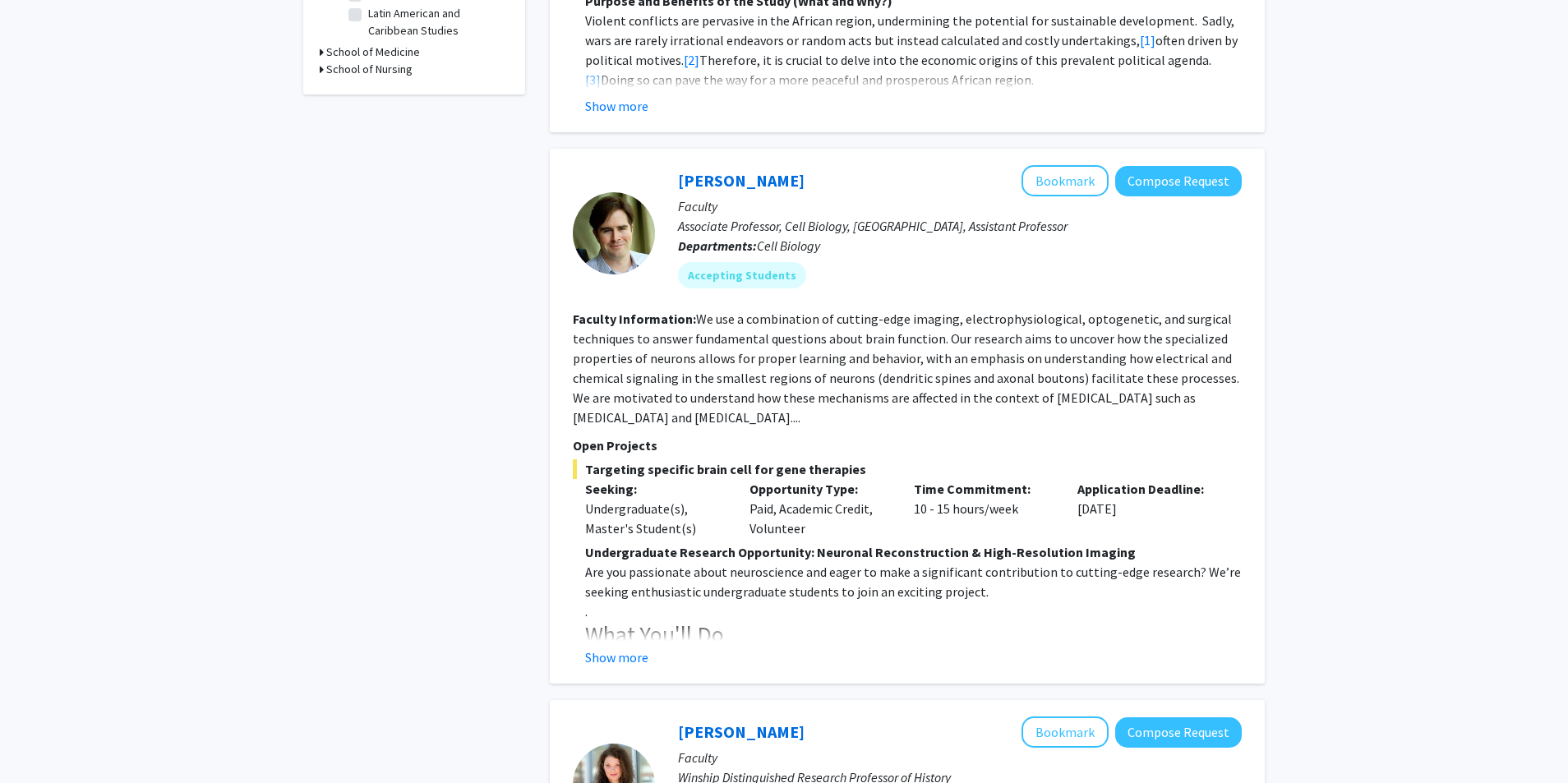
click at [627, 648] on button "Show more" at bounding box center [617, 657] width 63 height 20
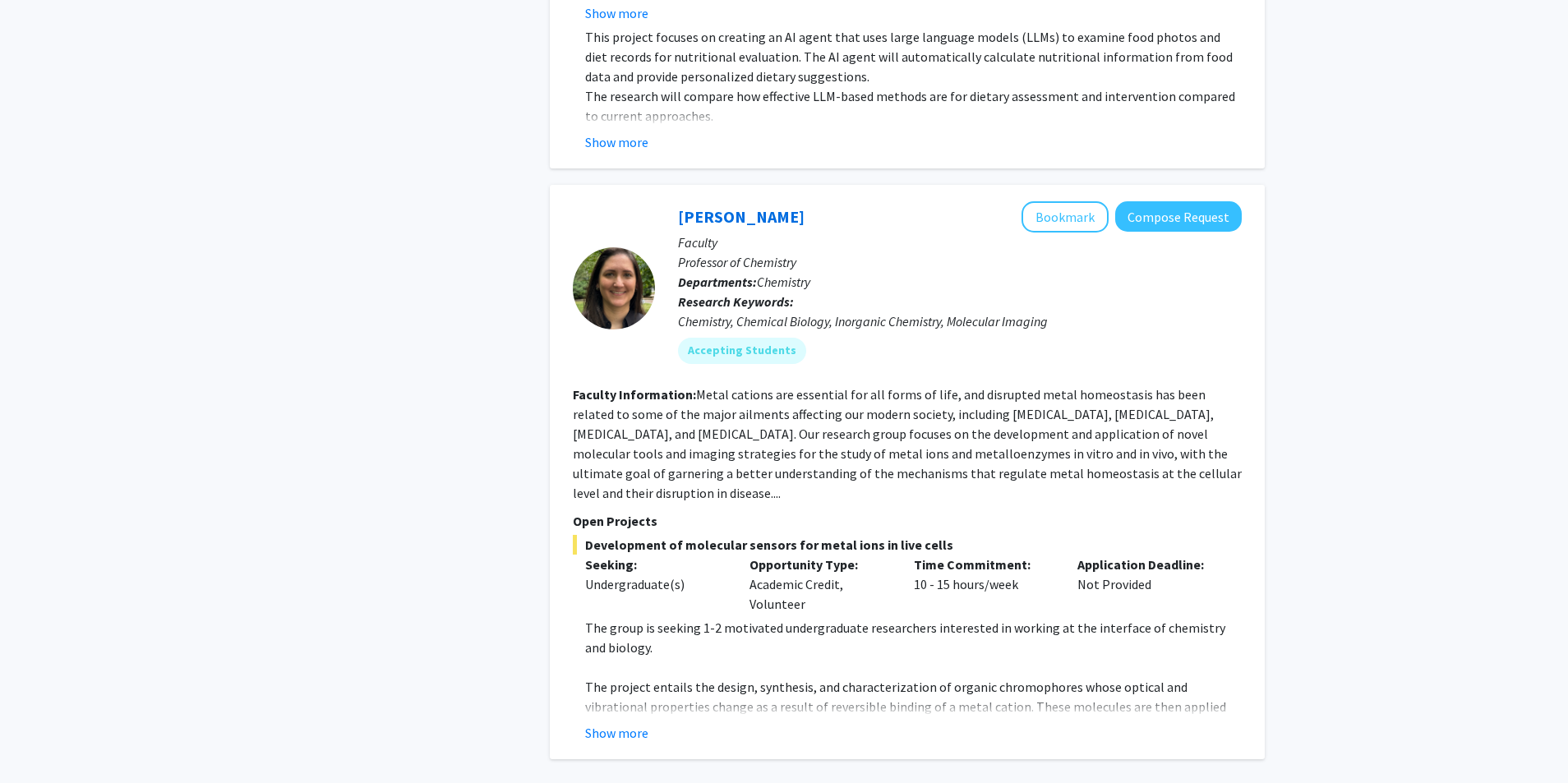
scroll to position [2661, 0]
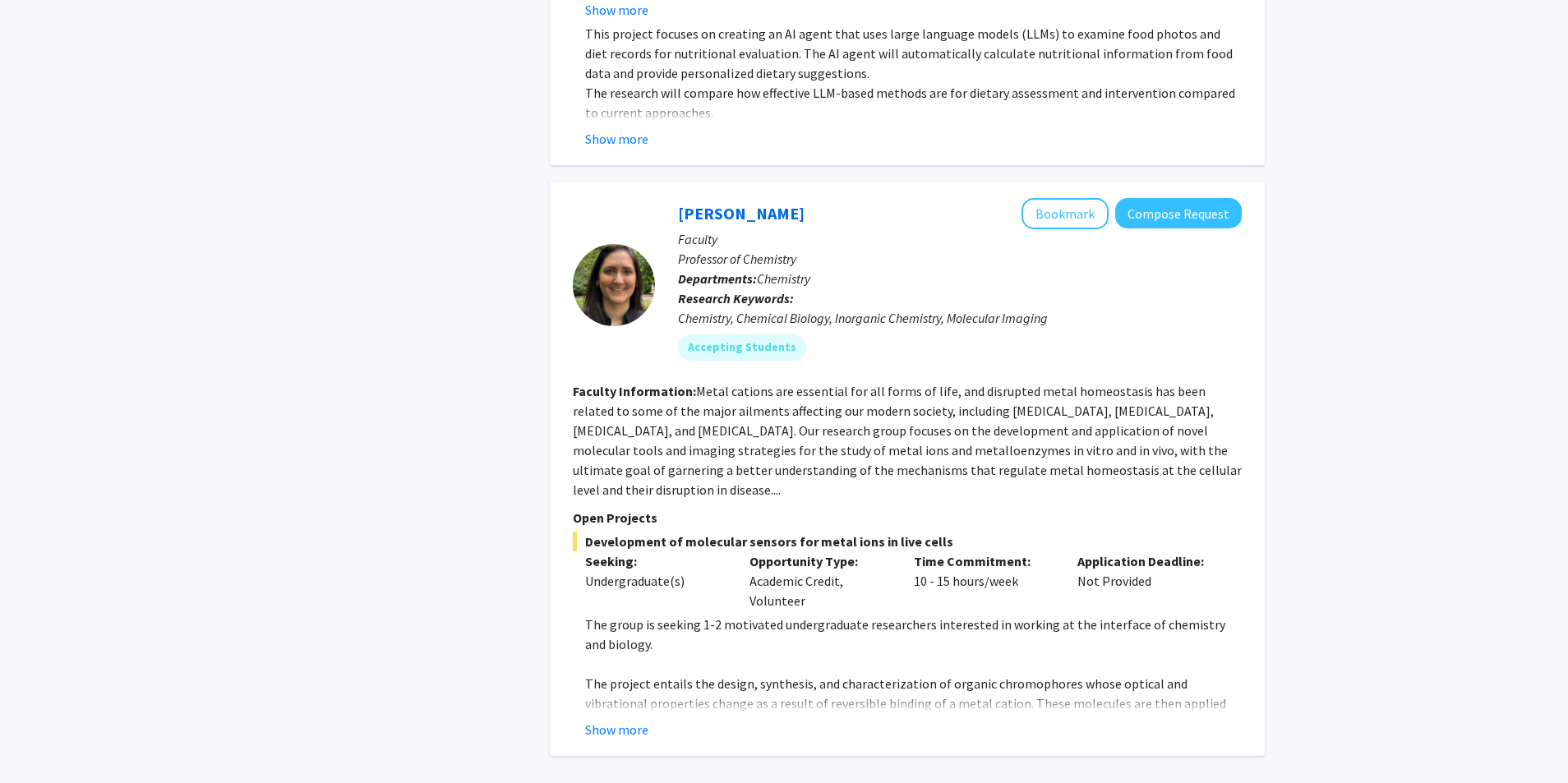
click at [614, 720] on button "Show more" at bounding box center [617, 729] width 63 height 20
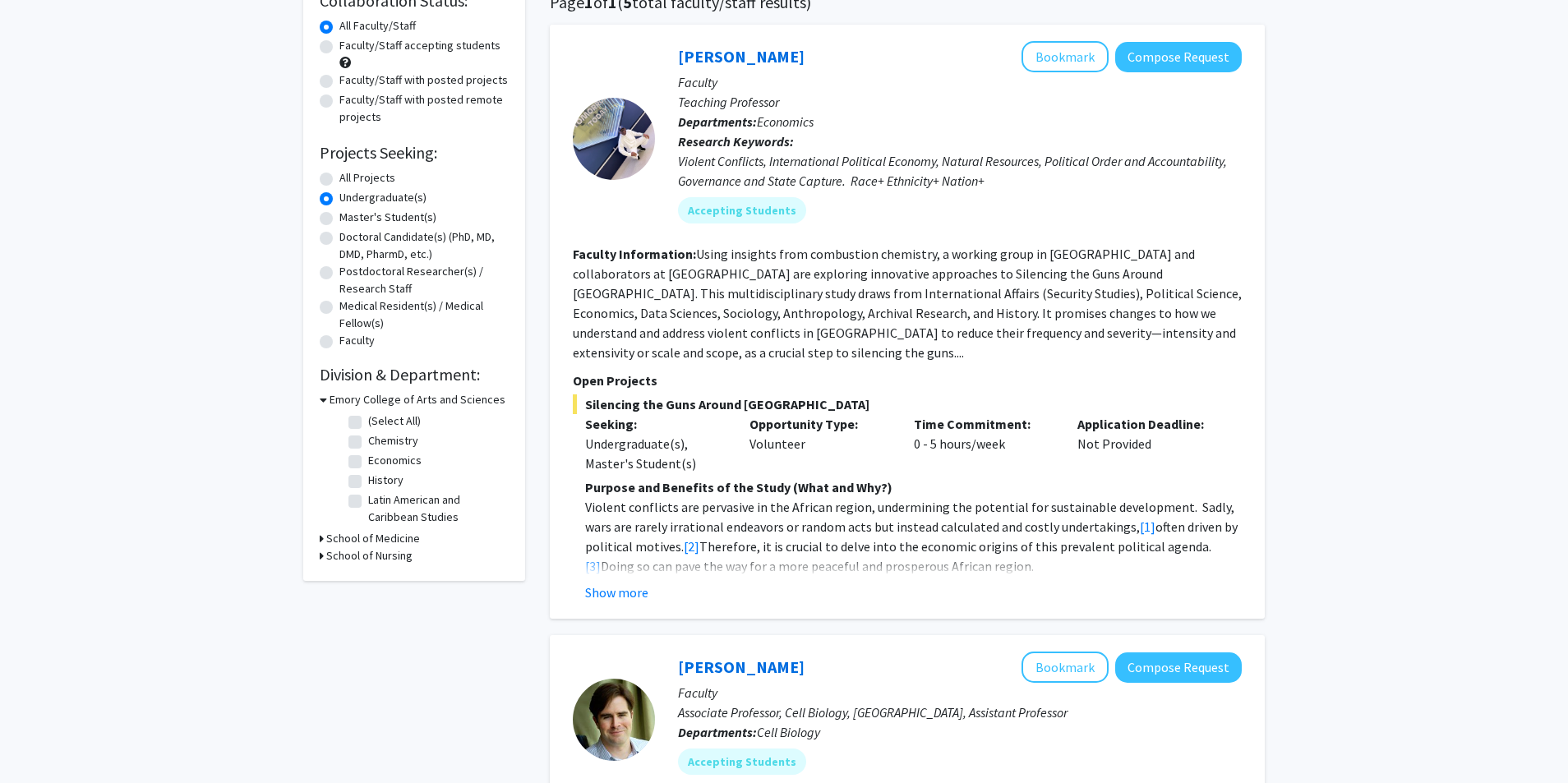
scroll to position [160, 0]
